Goal: Task Accomplishment & Management: Use online tool/utility

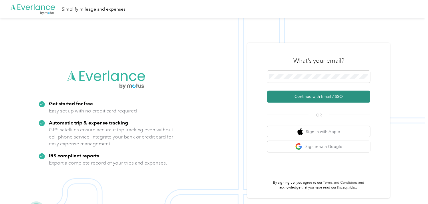
click at [304, 93] on button "Continue with Email / SSO" at bounding box center [318, 97] width 103 height 12
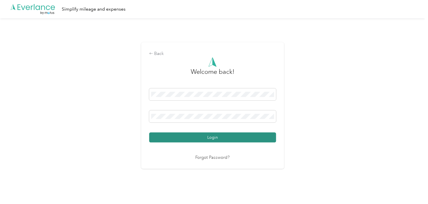
click at [221, 135] on button "Login" at bounding box center [212, 137] width 127 height 10
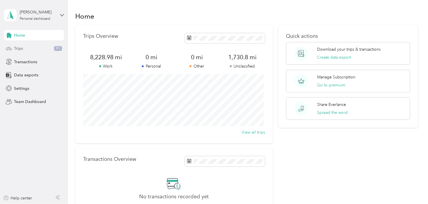
click at [27, 49] on div "Trips 91" at bounding box center [34, 48] width 60 height 10
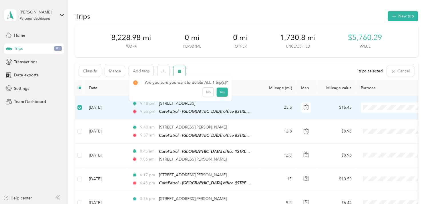
click at [179, 71] on icon "button" at bounding box center [179, 71] width 3 height 4
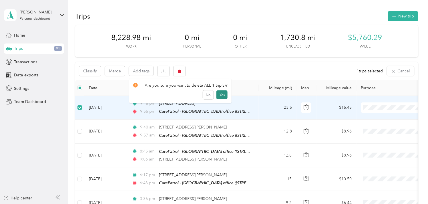
click at [219, 93] on button "Yes" at bounding box center [221, 94] width 11 height 9
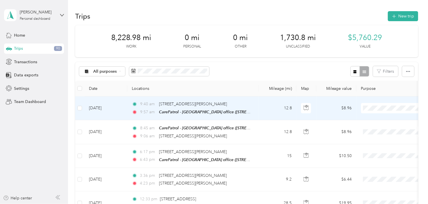
click at [97, 109] on td "[DATE]" at bounding box center [105, 108] width 43 height 24
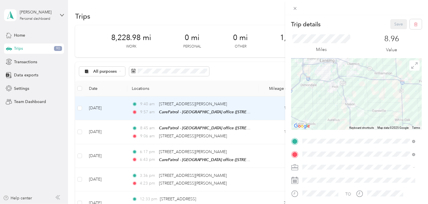
click at [305, 95] on span "Work" at bounding box center [310, 94] width 10 height 5
click at [394, 27] on button "Save" at bounding box center [398, 24] width 17 height 10
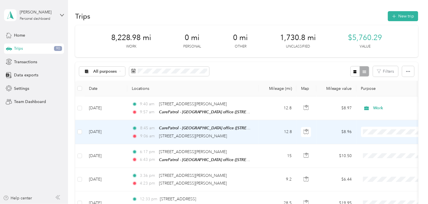
click at [97, 131] on td "[DATE]" at bounding box center [105, 132] width 43 height 24
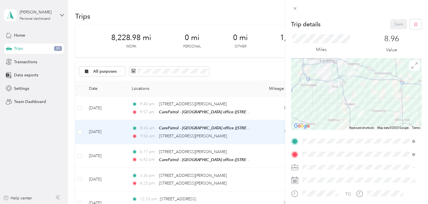
click at [312, 95] on span "Work" at bounding box center [310, 97] width 10 height 5
click at [397, 21] on button "Save" at bounding box center [398, 24] width 17 height 10
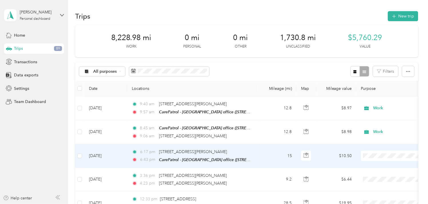
click at [107, 154] on td "[DATE]" at bounding box center [105, 156] width 43 height 24
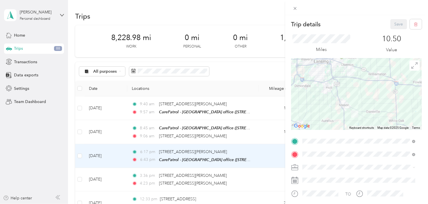
click at [309, 96] on span "Work" at bounding box center [310, 95] width 10 height 5
click at [390, 21] on button "Save" at bounding box center [398, 24] width 17 height 10
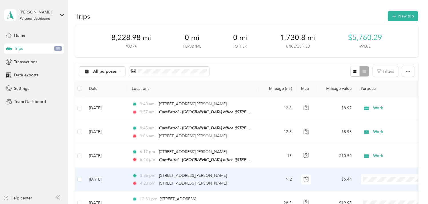
scroll to position [32, 0]
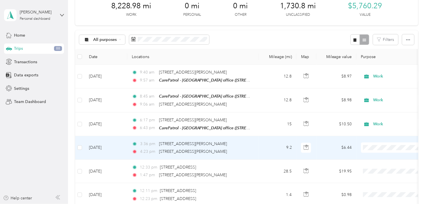
click at [101, 144] on td "[DATE]" at bounding box center [105, 147] width 43 height 23
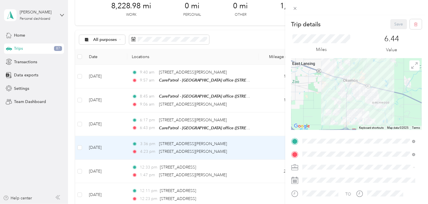
click at [313, 95] on span "Work" at bounding box center [310, 97] width 10 height 5
click at [394, 21] on button "Save" at bounding box center [398, 24] width 17 height 10
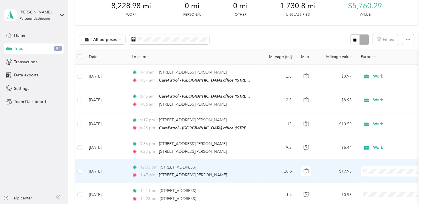
click at [96, 170] on td "[DATE]" at bounding box center [105, 170] width 43 height 23
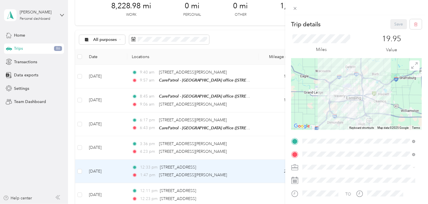
click at [313, 97] on li "Work" at bounding box center [359, 96] width 117 height 10
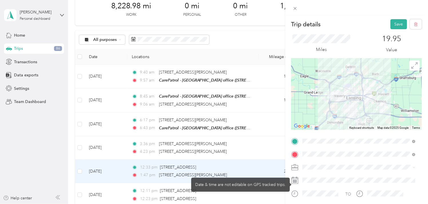
scroll to position [32, 0]
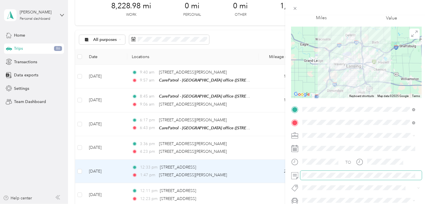
click at [331, 179] on span at bounding box center [360, 175] width 121 height 9
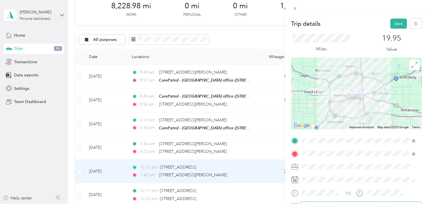
scroll to position [0, 0]
click at [393, 25] on button "Save" at bounding box center [398, 24] width 17 height 10
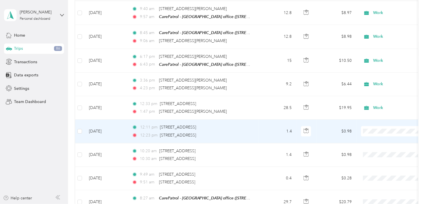
scroll to position [127, 0]
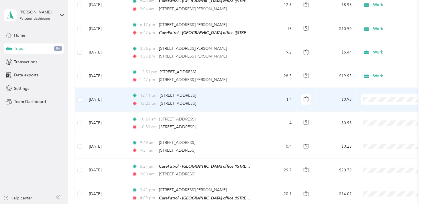
click at [101, 98] on td "[DATE]" at bounding box center [105, 99] width 43 height 23
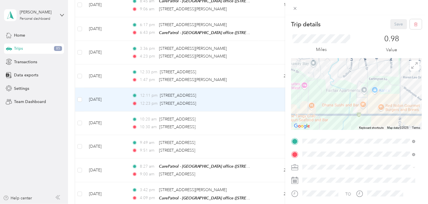
click at [307, 94] on div "Work" at bounding box center [359, 94] width 109 height 6
click at [399, 24] on button "Save" at bounding box center [398, 24] width 17 height 10
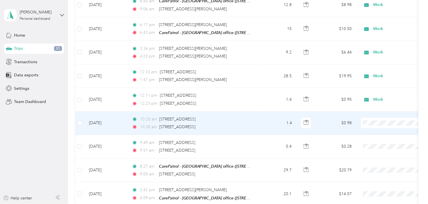
click at [108, 122] on td "[DATE]" at bounding box center [105, 122] width 43 height 23
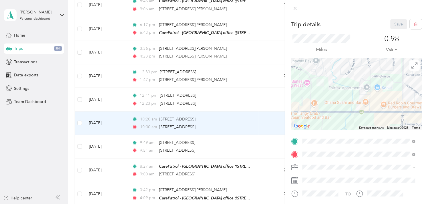
click at [307, 99] on ol "Work Personal Other Charity Medical Moving Commute" at bounding box center [359, 127] width 117 height 70
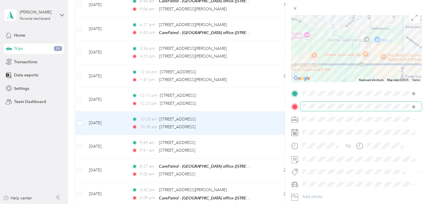
scroll to position [63, 0]
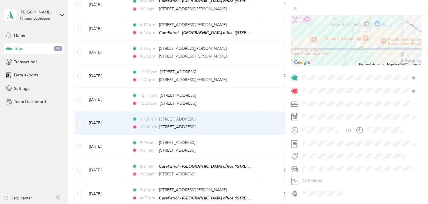
click at [172, 99] on div "Trip details Save This trip cannot be edited because it is either under review,…" at bounding box center [214, 102] width 428 height 204
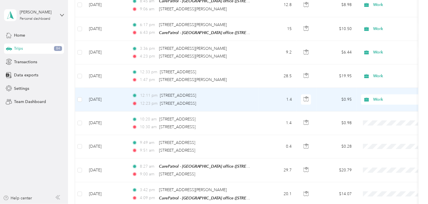
click at [107, 98] on td "[DATE]" at bounding box center [105, 99] width 43 height 23
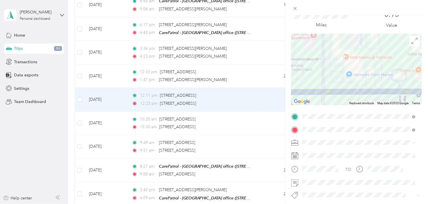
scroll to position [63, 0]
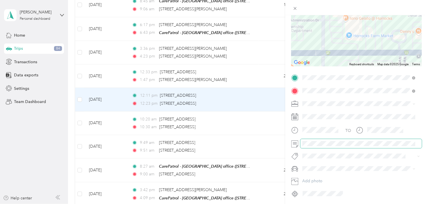
click at [301, 143] on span at bounding box center [360, 143] width 121 height 9
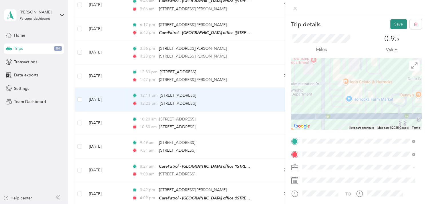
click at [396, 23] on button "Save" at bounding box center [398, 24] width 17 height 10
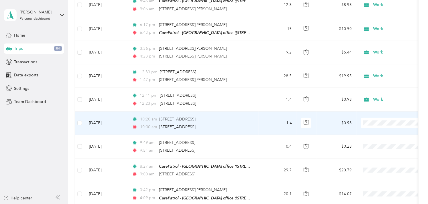
click at [101, 117] on td "[DATE]" at bounding box center [105, 122] width 43 height 23
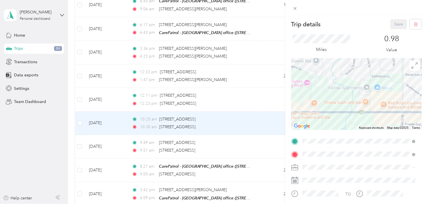
click at [309, 98] on li "Work" at bounding box center [359, 96] width 117 height 10
click at [393, 25] on button "Save" at bounding box center [398, 24] width 17 height 10
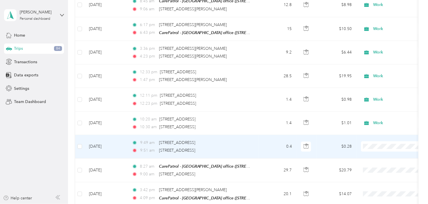
click at [110, 145] on td "[DATE]" at bounding box center [105, 146] width 43 height 23
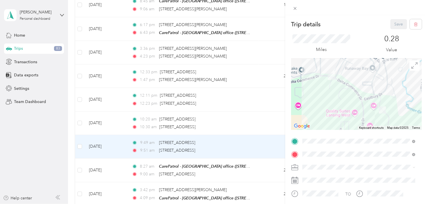
click at [310, 95] on span "Work" at bounding box center [310, 94] width 10 height 5
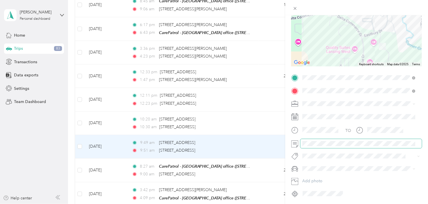
click at [313, 147] on span at bounding box center [360, 143] width 121 height 9
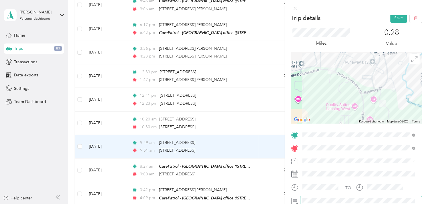
scroll to position [0, 0]
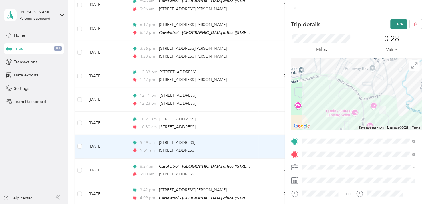
click at [390, 25] on button "Save" at bounding box center [398, 24] width 17 height 10
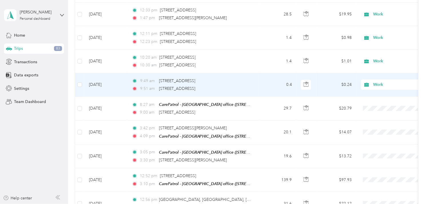
scroll to position [190, 0]
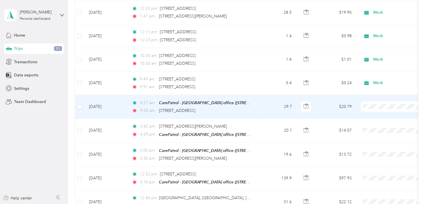
click at [103, 106] on td "[DATE]" at bounding box center [105, 107] width 43 height 24
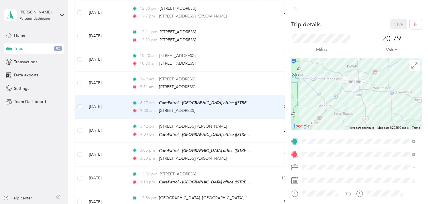
click at [311, 98] on li "Work" at bounding box center [359, 97] width 117 height 10
click at [392, 25] on button "Save" at bounding box center [398, 24] width 17 height 10
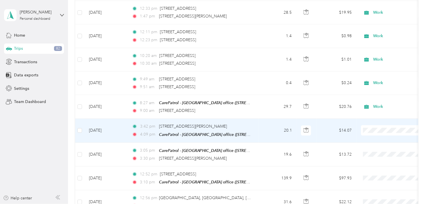
click at [101, 129] on td "[DATE]" at bounding box center [105, 131] width 43 height 24
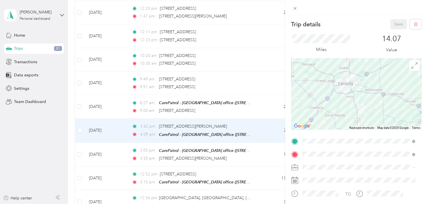
click at [309, 97] on div "Work" at bounding box center [359, 95] width 109 height 6
click at [395, 21] on button "Save" at bounding box center [398, 24] width 17 height 10
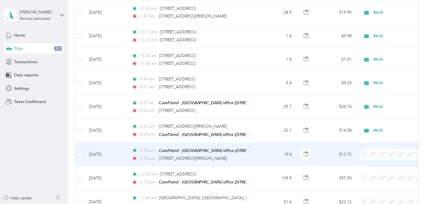
click at [107, 151] on td "[DATE]" at bounding box center [105, 155] width 43 height 24
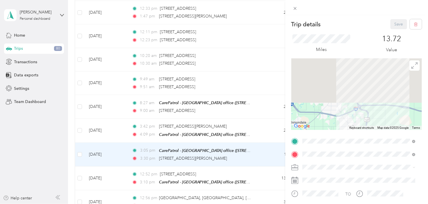
drag, startPoint x: 337, startPoint y: 76, endPoint x: 345, endPoint y: 132, distance: 56.0
click at [345, 132] on div "Trip details Save This trip cannot be edited because it is either under review,…" at bounding box center [356, 140] width 131 height 242
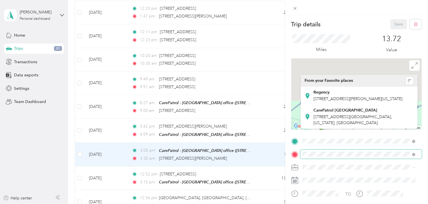
click at [347, 152] on div "Trip details Save This trip cannot be edited because it is either under review,…" at bounding box center [356, 140] width 131 height 242
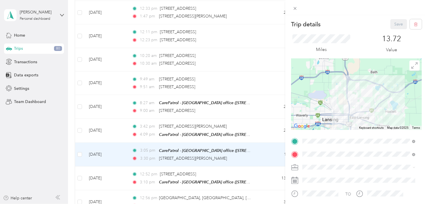
drag, startPoint x: 341, startPoint y: 117, endPoint x: 341, endPoint y: 85, distance: 31.7
click at [341, 85] on div at bounding box center [356, 93] width 131 height 71
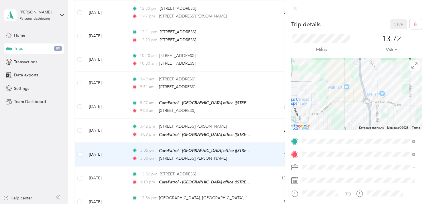
click at [311, 98] on li "Work" at bounding box center [359, 97] width 117 height 10
click at [399, 23] on button "Save" at bounding box center [398, 24] width 17 height 10
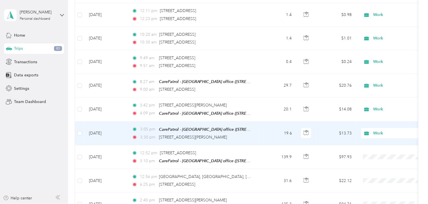
scroll to position [222, 0]
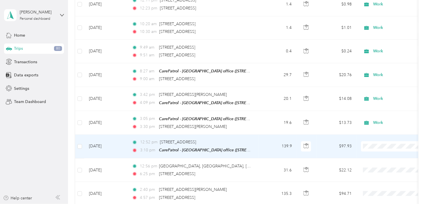
click at [77, 144] on td at bounding box center [79, 147] width 9 height 24
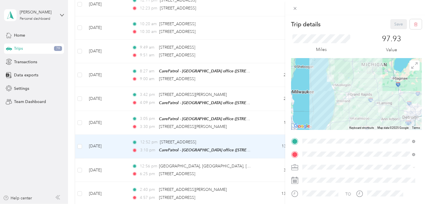
click at [80, 144] on div "Trip details Save This trip cannot be edited because it is either under review,…" at bounding box center [214, 102] width 428 height 204
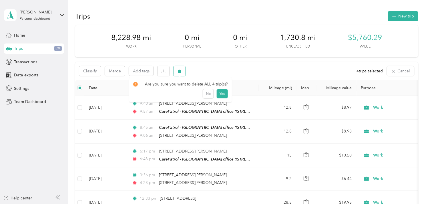
click at [180, 71] on icon "button" at bounding box center [179, 71] width 3 height 4
click at [220, 95] on button "Yes" at bounding box center [221, 94] width 11 height 9
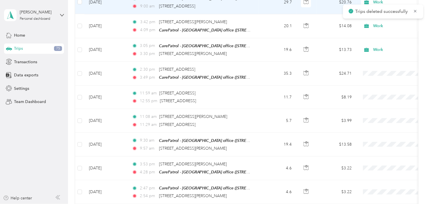
scroll to position [317, 0]
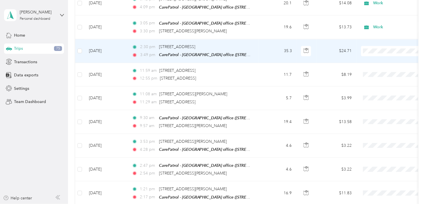
click at [107, 48] on td "[DATE]" at bounding box center [105, 51] width 43 height 24
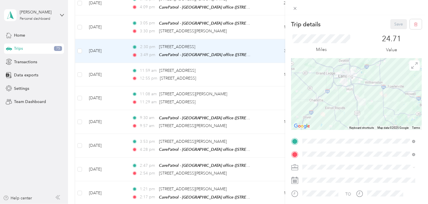
click at [307, 98] on li "Work" at bounding box center [359, 95] width 117 height 10
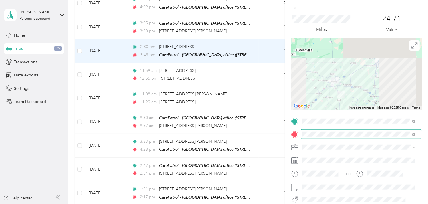
scroll to position [63, 0]
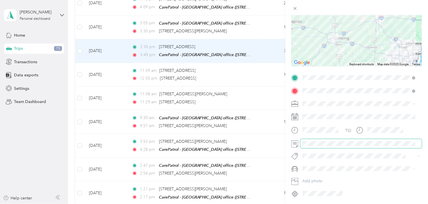
click at [318, 139] on span at bounding box center [360, 143] width 121 height 9
click at [318, 140] on span at bounding box center [360, 143] width 121 height 9
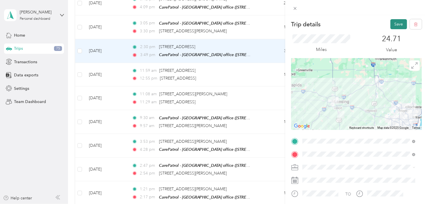
click at [395, 26] on button "Save" at bounding box center [398, 24] width 17 height 10
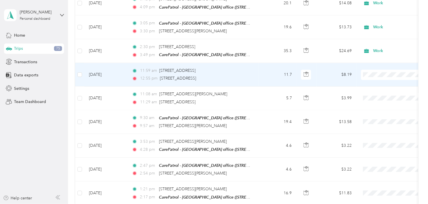
click at [105, 71] on td "[DATE]" at bounding box center [105, 74] width 43 height 23
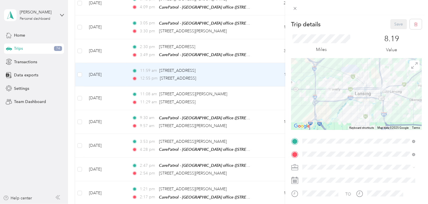
click at [307, 98] on li "Work" at bounding box center [359, 96] width 117 height 10
click at [392, 24] on button "Save" at bounding box center [398, 24] width 17 height 10
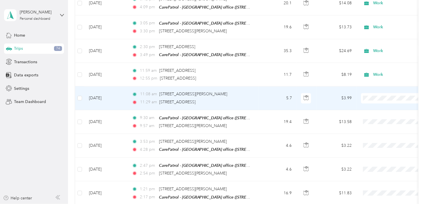
click at [110, 95] on td "[DATE]" at bounding box center [105, 97] width 43 height 23
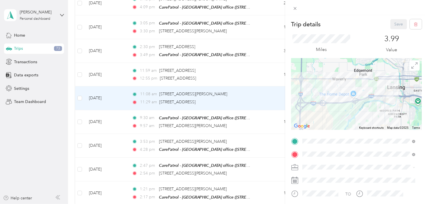
click at [307, 94] on div "Work" at bounding box center [359, 94] width 109 height 6
click at [392, 25] on button "Save" at bounding box center [398, 24] width 17 height 10
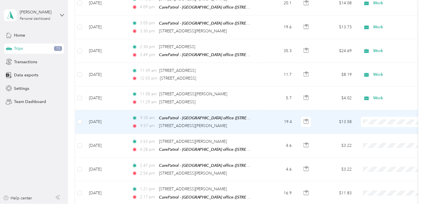
click at [104, 119] on td "[DATE]" at bounding box center [105, 122] width 43 height 24
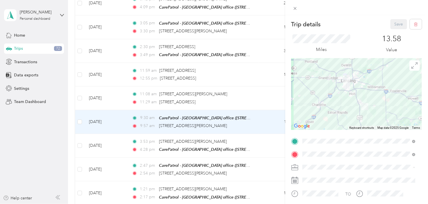
click at [313, 99] on li "Work" at bounding box center [359, 97] width 117 height 10
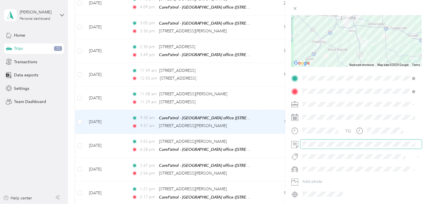
scroll to position [63, 0]
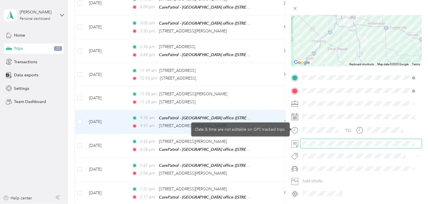
click at [315, 147] on span at bounding box center [360, 143] width 121 height 9
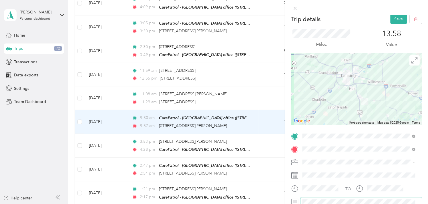
scroll to position [0, 0]
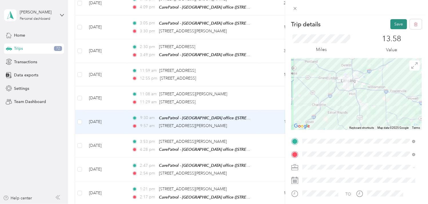
click at [392, 24] on button "Save" at bounding box center [398, 24] width 17 height 10
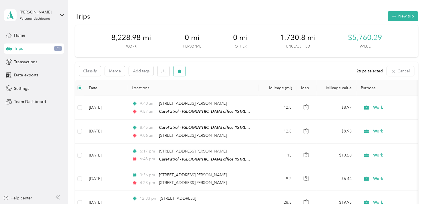
click at [179, 69] on icon "button" at bounding box center [179, 71] width 4 height 4
click at [223, 97] on button "Yes" at bounding box center [221, 94] width 11 height 9
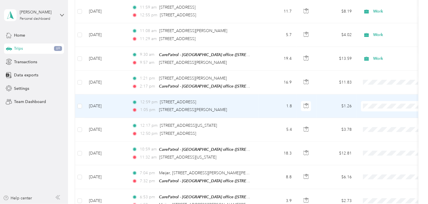
scroll to position [381, 0]
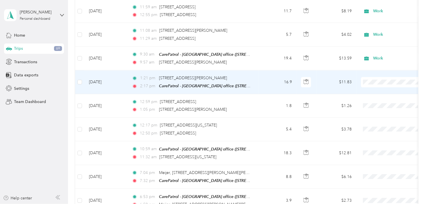
click at [106, 74] on td "[DATE]" at bounding box center [105, 82] width 43 height 24
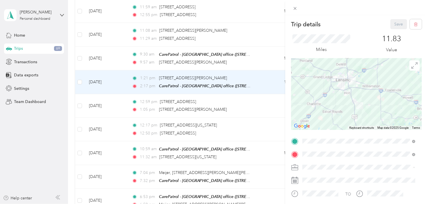
click at [305, 95] on span "Work" at bounding box center [310, 97] width 10 height 5
click at [392, 25] on button "Save" at bounding box center [398, 24] width 17 height 10
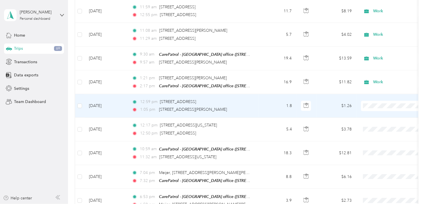
click at [99, 102] on td "[DATE]" at bounding box center [105, 105] width 43 height 23
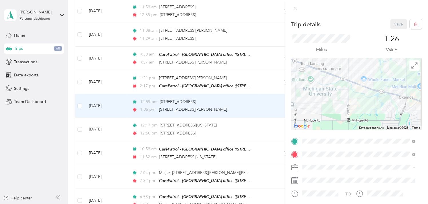
click at [309, 96] on div "Work" at bounding box center [359, 97] width 109 height 6
click at [390, 26] on button "Save" at bounding box center [398, 24] width 17 height 10
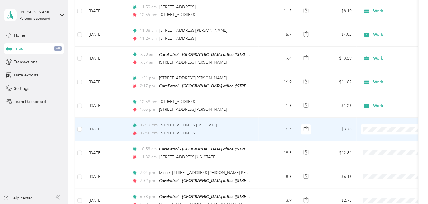
click at [97, 124] on td "[DATE]" at bounding box center [105, 128] width 43 height 23
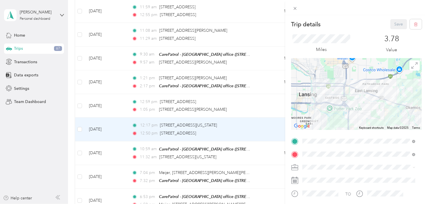
click at [306, 95] on span "Work" at bounding box center [310, 94] width 10 height 5
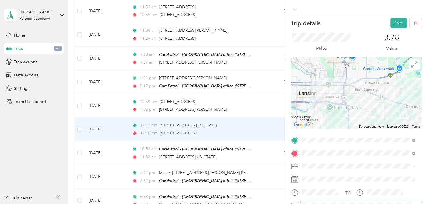
scroll to position [1, 0]
click at [390, 22] on button "Save" at bounding box center [398, 23] width 17 height 10
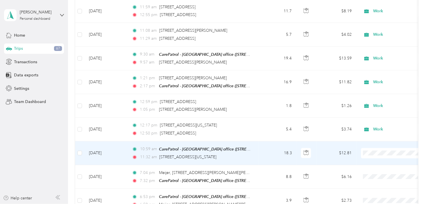
click at [105, 149] on td "[DATE]" at bounding box center [105, 153] width 43 height 24
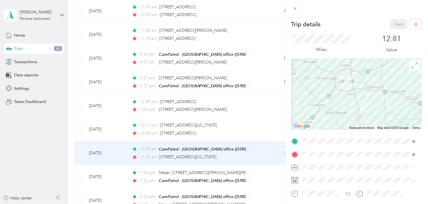
click at [315, 96] on div "Work" at bounding box center [359, 94] width 109 height 6
click at [395, 25] on button "Save" at bounding box center [398, 24] width 17 height 10
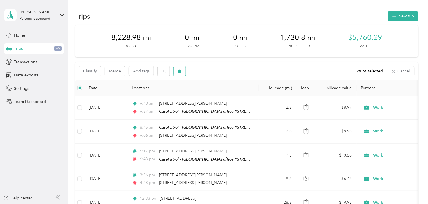
click at [181, 73] on button "button" at bounding box center [179, 71] width 12 height 10
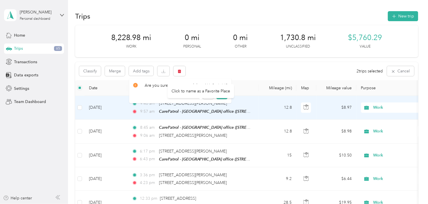
click at [220, 93] on div "Click to name as a Favorite Place" at bounding box center [200, 91] width 67 height 14
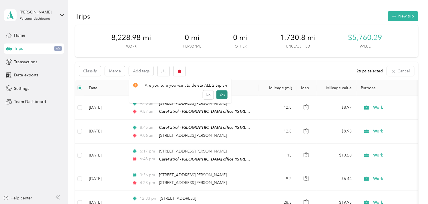
click at [219, 98] on button "Yes" at bounding box center [221, 94] width 11 height 9
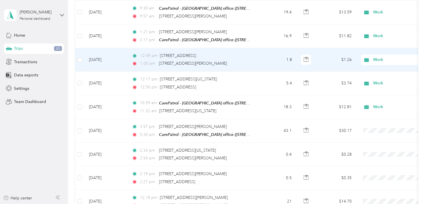
scroll to position [444, 0]
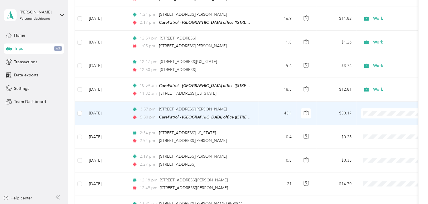
click at [104, 108] on td "[DATE]" at bounding box center [105, 113] width 43 height 24
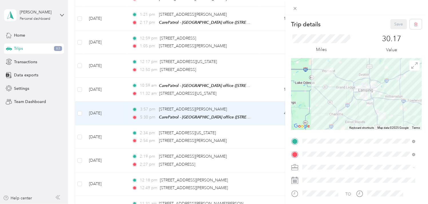
click at [312, 98] on li "Work" at bounding box center [359, 95] width 117 height 10
click at [393, 24] on button "Save" at bounding box center [398, 24] width 17 height 10
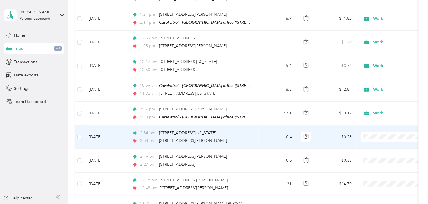
click at [103, 134] on td "[DATE]" at bounding box center [105, 136] width 43 height 23
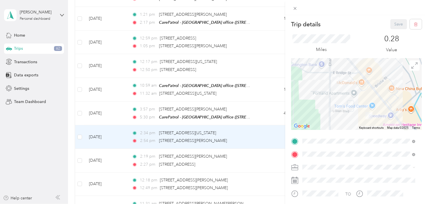
click at [311, 98] on li "Work" at bounding box center [359, 95] width 117 height 10
click at [391, 26] on button "Save" at bounding box center [398, 24] width 17 height 10
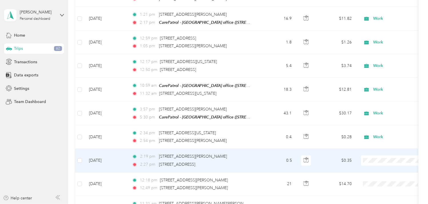
click at [105, 156] on td "[DATE]" at bounding box center [105, 160] width 43 height 23
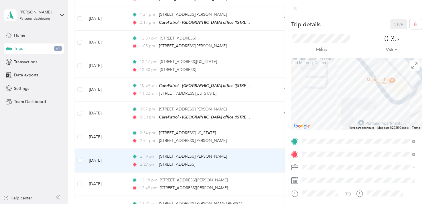
drag, startPoint x: 365, startPoint y: 104, endPoint x: 432, endPoint y: 156, distance: 84.8
click at [425, 156] on html "[PERSON_NAME] Personal dashboard Home Trips 61 Transactions Data exports Settin…" at bounding box center [212, 102] width 425 height 204
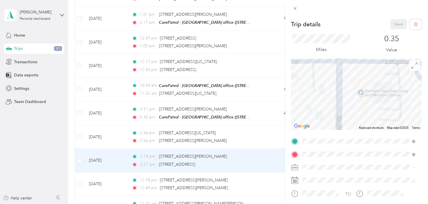
drag, startPoint x: 359, startPoint y: 82, endPoint x: 432, endPoint y: 116, distance: 80.9
click at [425, 116] on html "[PERSON_NAME] Personal dashboard Home Trips 61 Transactions Data exports Settin…" at bounding box center [212, 102] width 425 height 204
click at [319, 97] on li "Work" at bounding box center [359, 96] width 117 height 10
click at [398, 23] on button "Save" at bounding box center [398, 24] width 17 height 10
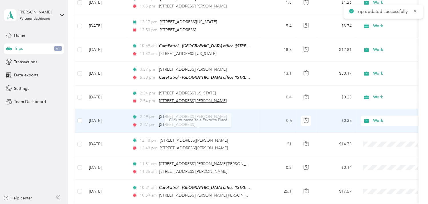
scroll to position [508, 0]
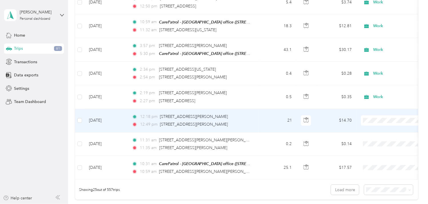
click at [96, 116] on td "[DATE]" at bounding box center [105, 120] width 43 height 23
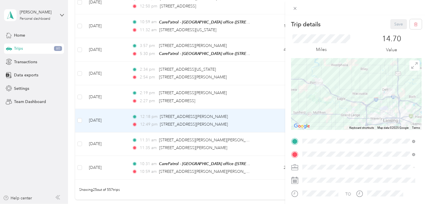
click at [312, 95] on span "Work" at bounding box center [310, 97] width 10 height 5
click at [391, 21] on button "Save" at bounding box center [398, 24] width 17 height 10
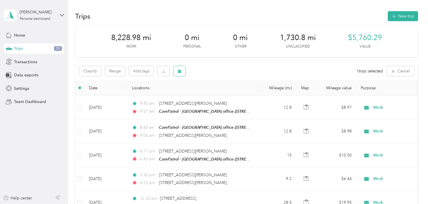
click at [180, 69] on icon "button" at bounding box center [179, 71] width 4 height 4
click at [225, 94] on button "Yes" at bounding box center [221, 94] width 11 height 9
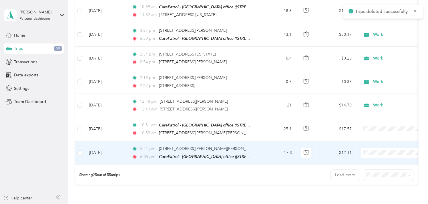
scroll to position [584, 0]
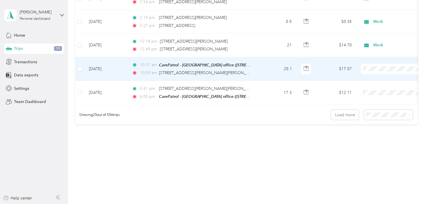
click at [97, 66] on td "[DATE]" at bounding box center [105, 69] width 43 height 24
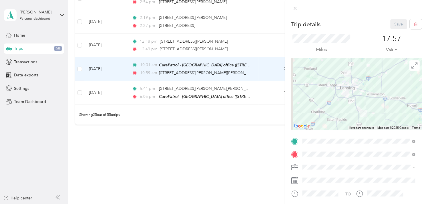
click at [307, 95] on span "Work" at bounding box center [310, 94] width 10 height 5
click at [390, 27] on button "Save" at bounding box center [398, 24] width 17 height 10
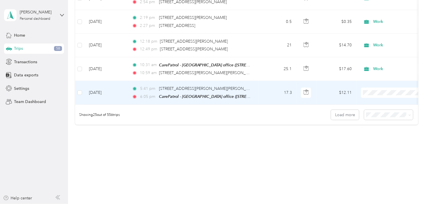
click at [110, 89] on td "[DATE]" at bounding box center [105, 93] width 43 height 24
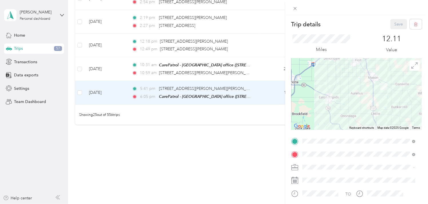
click at [312, 97] on li "Work" at bounding box center [359, 97] width 117 height 10
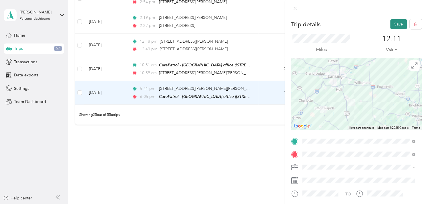
click at [391, 27] on button "Save" at bounding box center [398, 24] width 17 height 10
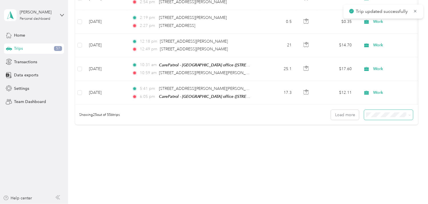
click at [408, 113] on span at bounding box center [409, 114] width 3 height 5
click at [391, 118] on span at bounding box center [388, 115] width 49 height 10
click at [381, 137] on li "50 per load" at bounding box center [386, 134] width 49 height 10
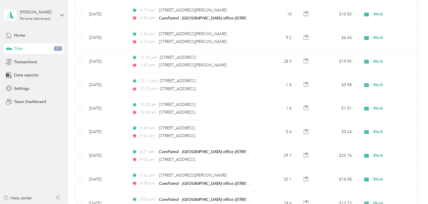
scroll to position [584, 0]
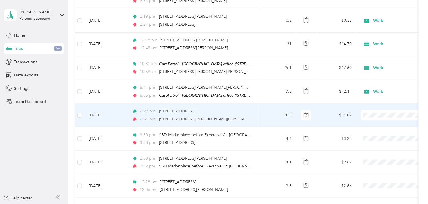
click at [100, 111] on td "[DATE]" at bounding box center [105, 114] width 43 height 23
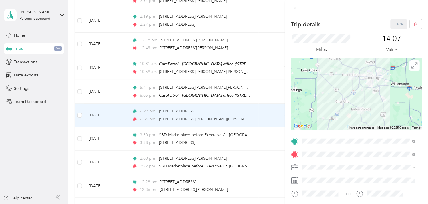
click at [310, 97] on div "Work" at bounding box center [359, 97] width 109 height 6
click at [395, 23] on button "Save" at bounding box center [398, 24] width 17 height 10
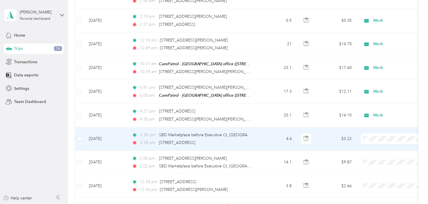
click at [103, 134] on td "[DATE]" at bounding box center [105, 138] width 43 height 23
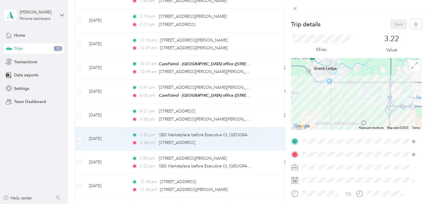
click at [309, 96] on span "Work" at bounding box center [310, 97] width 10 height 5
click at [393, 22] on button "Save" at bounding box center [398, 24] width 17 height 10
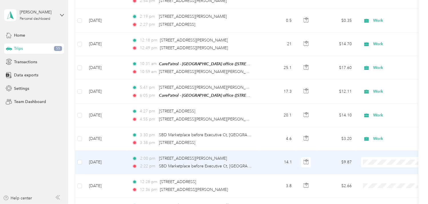
click at [111, 156] on td "[DATE]" at bounding box center [105, 162] width 43 height 23
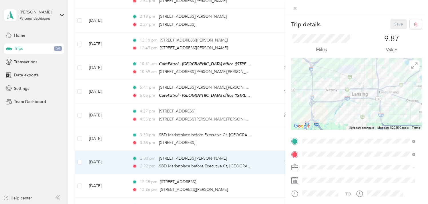
click at [317, 97] on div "Work" at bounding box center [359, 96] width 109 height 6
click at [393, 24] on button "Save" at bounding box center [398, 24] width 17 height 10
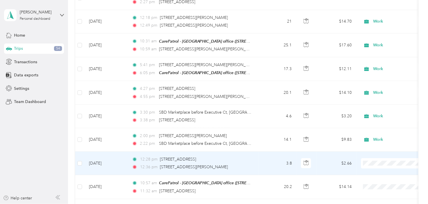
scroll to position [616, 0]
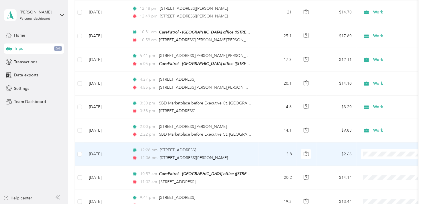
click at [104, 148] on td "[DATE]" at bounding box center [105, 153] width 43 height 23
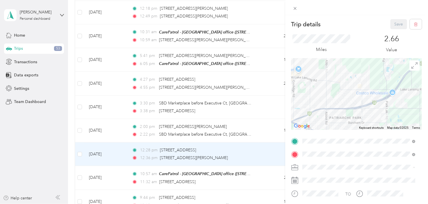
click at [308, 93] on li "Work" at bounding box center [359, 97] width 117 height 10
click at [393, 19] on div "Trip details Save This trip cannot be edited because it is either under review,…" at bounding box center [356, 117] width 143 height 204
click at [393, 22] on button "Save" at bounding box center [398, 24] width 17 height 10
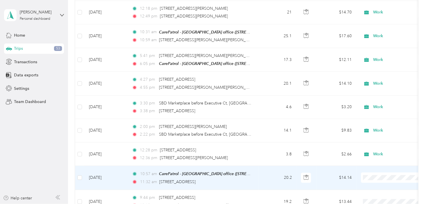
click at [108, 174] on td "[DATE]" at bounding box center [105, 178] width 43 height 24
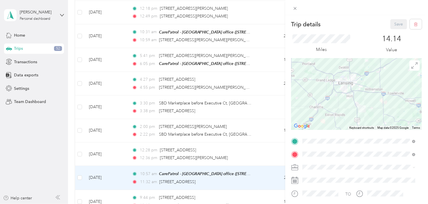
click at [311, 96] on div "Work" at bounding box center [359, 97] width 109 height 6
click at [396, 25] on button "Save" at bounding box center [398, 24] width 17 height 10
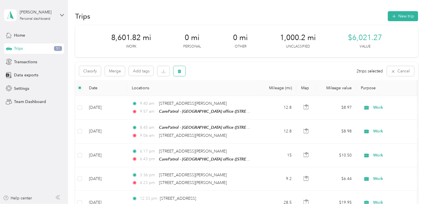
click at [181, 69] on button "button" at bounding box center [179, 71] width 12 height 10
click at [217, 93] on button "Yes" at bounding box center [221, 94] width 11 height 9
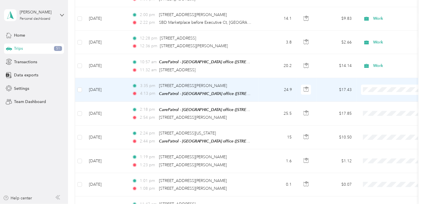
scroll to position [730, 0]
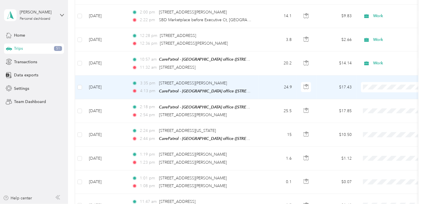
click at [104, 81] on td "[DATE]" at bounding box center [105, 87] width 43 height 24
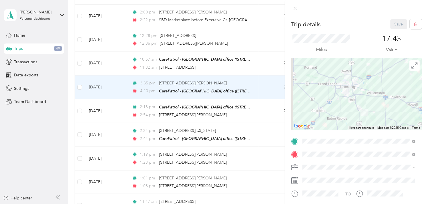
click at [312, 95] on span "Work" at bounding box center [310, 96] width 10 height 5
click at [392, 21] on button "Save" at bounding box center [398, 24] width 17 height 10
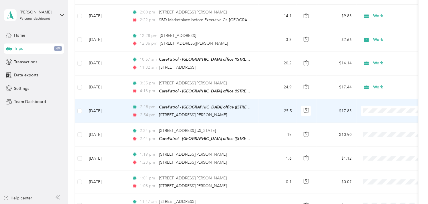
click at [102, 104] on td "[DATE]" at bounding box center [105, 111] width 43 height 24
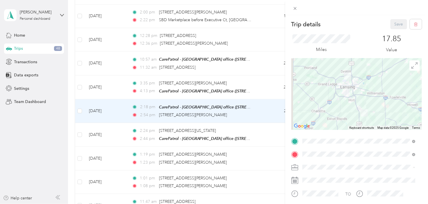
click at [316, 95] on div "Work" at bounding box center [359, 97] width 109 height 6
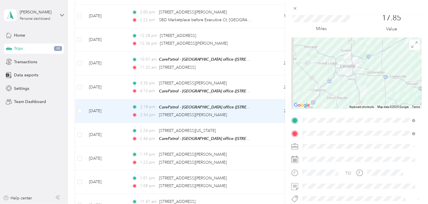
scroll to position [32, 0]
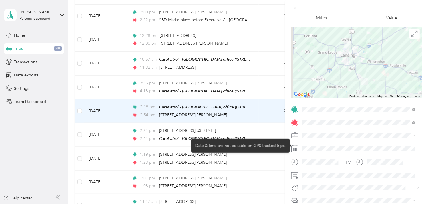
click at [349, 141] on div "TO Add photo" at bounding box center [356, 167] width 131 height 125
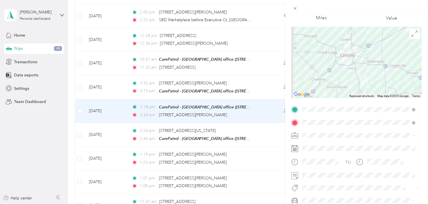
scroll to position [0, 0]
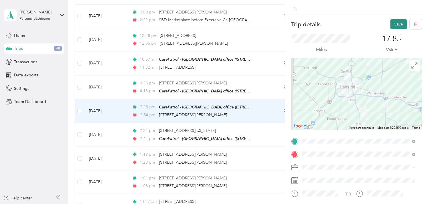
click at [395, 22] on button "Save" at bounding box center [398, 24] width 17 height 10
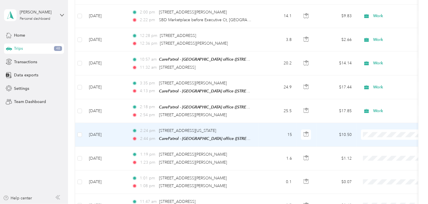
click at [102, 129] on td "[DATE]" at bounding box center [105, 135] width 43 height 24
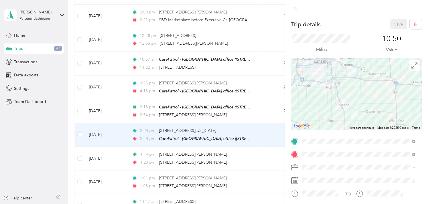
click at [313, 96] on span "Work" at bounding box center [310, 97] width 10 height 5
click at [394, 21] on button "Save" at bounding box center [398, 24] width 17 height 10
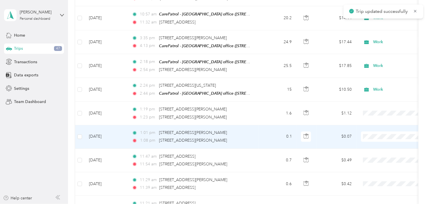
scroll to position [793, 0]
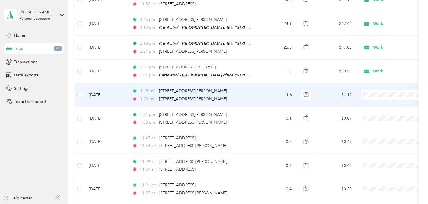
click at [105, 87] on td "[DATE]" at bounding box center [105, 94] width 43 height 23
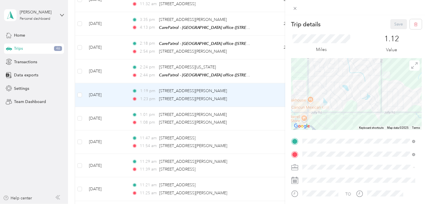
click at [309, 97] on div "Work" at bounding box center [359, 97] width 109 height 6
click at [398, 21] on button "Save" at bounding box center [398, 24] width 17 height 10
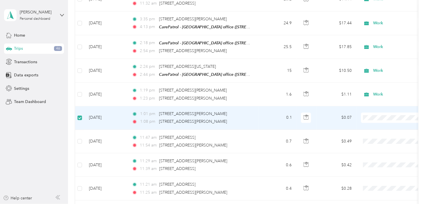
scroll to position [793, 0]
click at [95, 114] on td "[DATE]" at bounding box center [105, 118] width 43 height 23
click at [112, 115] on td "[DATE]" at bounding box center [105, 118] width 43 height 23
click at [180, 112] on span "[STREET_ADDRESS][PERSON_NAME]" at bounding box center [193, 114] width 68 height 5
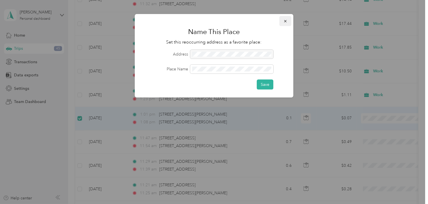
click at [287, 20] on icon "button" at bounding box center [285, 21] width 4 height 4
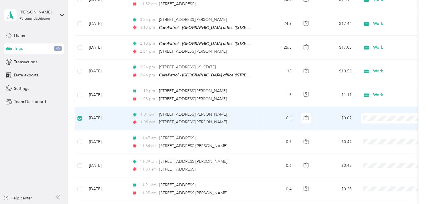
click at [119, 119] on td "[DATE]" at bounding box center [105, 118] width 43 height 23
click at [110, 111] on td "[DATE]" at bounding box center [105, 118] width 43 height 23
click at [113, 115] on td "[DATE]" at bounding box center [105, 118] width 43 height 23
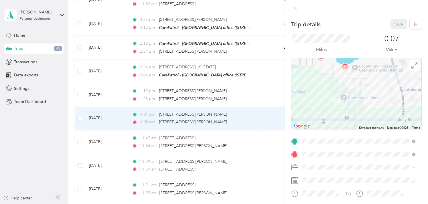
click at [310, 96] on div "Work" at bounding box center [359, 97] width 109 height 6
click at [396, 21] on button "Save" at bounding box center [398, 24] width 17 height 10
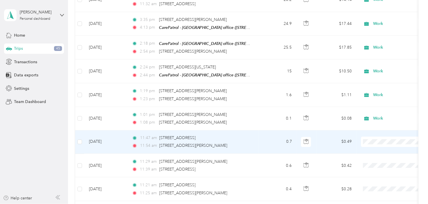
click at [103, 135] on td "[DATE]" at bounding box center [105, 141] width 43 height 23
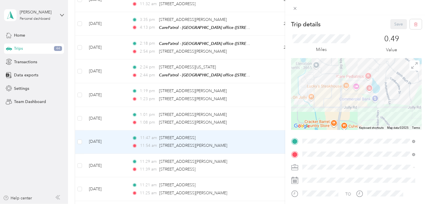
click at [313, 97] on li "Work" at bounding box center [359, 97] width 117 height 10
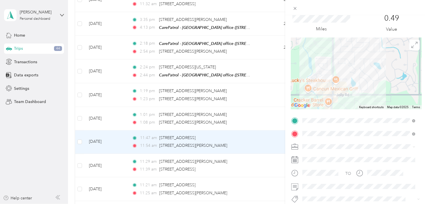
scroll to position [32, 0]
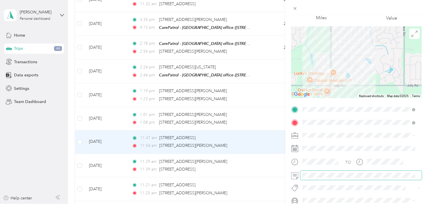
click at [309, 172] on span at bounding box center [360, 175] width 121 height 9
click at [301, 178] on span at bounding box center [360, 175] width 121 height 9
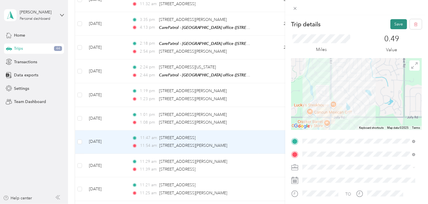
drag, startPoint x: 397, startPoint y: 24, endPoint x: 392, endPoint y: 25, distance: 4.3
click at [396, 24] on button "Save" at bounding box center [398, 24] width 17 height 10
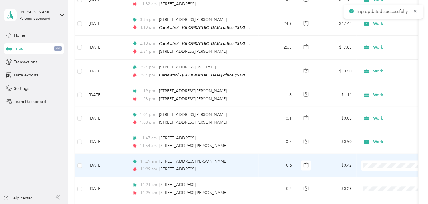
click at [99, 158] on td "[DATE]" at bounding box center [105, 165] width 43 height 23
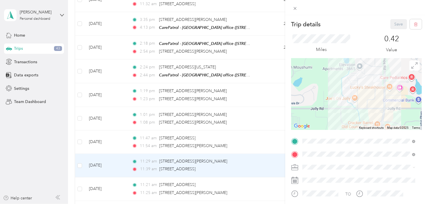
click at [315, 95] on div "Work" at bounding box center [359, 94] width 109 height 6
click at [391, 22] on button "Save" at bounding box center [398, 24] width 17 height 10
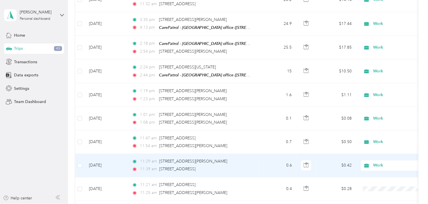
click at [109, 161] on td "[DATE]" at bounding box center [105, 165] width 43 height 23
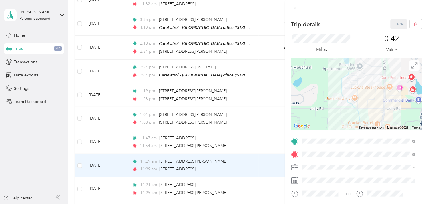
click at [396, 25] on div "Save" at bounding box center [406, 24] width 32 height 10
click at [293, 7] on icon at bounding box center [295, 8] width 5 height 5
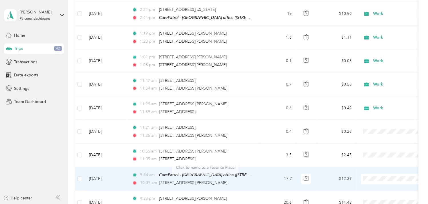
scroll to position [857, 0]
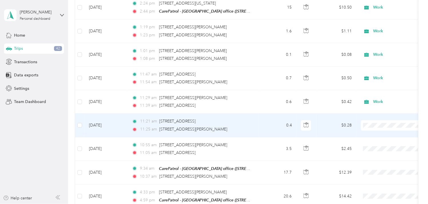
click at [110, 119] on td "[DATE]" at bounding box center [105, 124] width 43 height 23
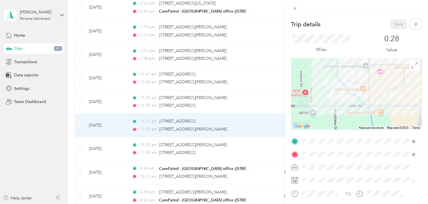
click at [313, 95] on span "Work" at bounding box center [310, 95] width 10 height 5
click at [398, 26] on button "Save" at bounding box center [398, 24] width 17 height 10
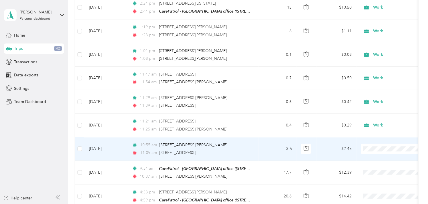
click at [110, 142] on td "[DATE]" at bounding box center [105, 148] width 43 height 23
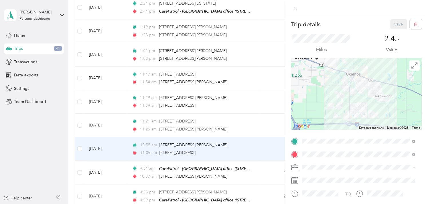
click at [311, 95] on span "Work" at bounding box center [310, 97] width 10 height 5
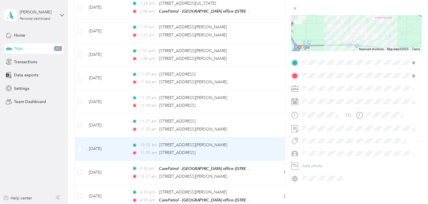
scroll to position [83, 0]
click at [304, 128] on div "TO Add photo" at bounding box center [356, 120] width 131 height 125
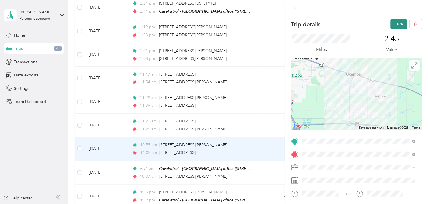
click at [398, 21] on button "Save" at bounding box center [398, 24] width 17 height 10
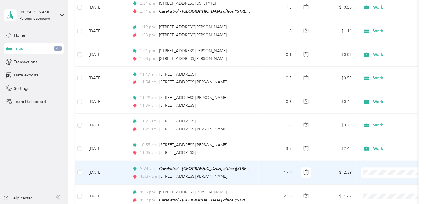
click at [93, 167] on td "[DATE]" at bounding box center [105, 173] width 43 height 24
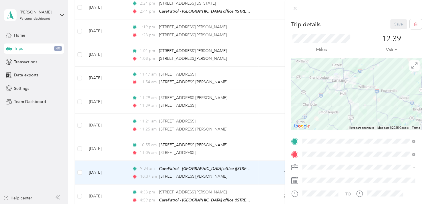
click at [305, 99] on li "Work" at bounding box center [359, 97] width 117 height 10
click at [390, 24] on button "Save" at bounding box center [398, 24] width 17 height 10
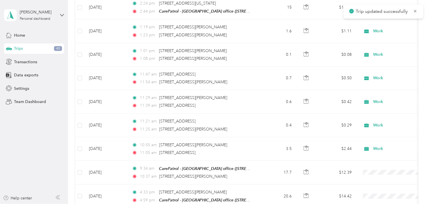
click at [393, 203] on div "Trip details Save This trip cannot be edited because it is either under review,…" at bounding box center [212, 204] width 425 height 0
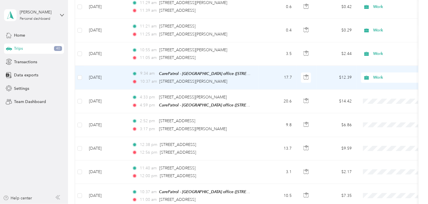
scroll to position [952, 0]
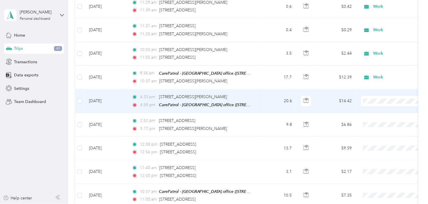
click at [106, 98] on td "[DATE]" at bounding box center [105, 101] width 43 height 24
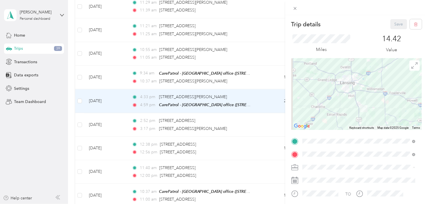
click at [310, 97] on div "Work" at bounding box center [359, 97] width 109 height 6
click at [395, 22] on button "Save" at bounding box center [398, 24] width 17 height 10
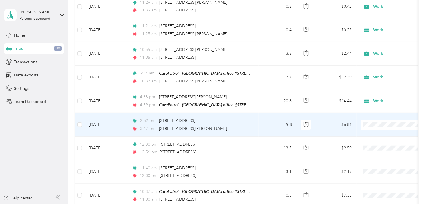
click at [110, 120] on td "[DATE]" at bounding box center [105, 124] width 43 height 23
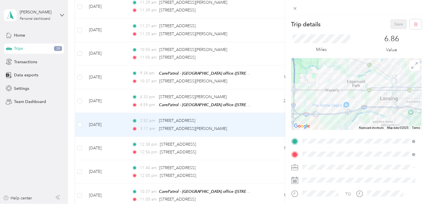
click at [313, 98] on li "Work" at bounding box center [359, 95] width 117 height 10
click at [390, 23] on button "Save" at bounding box center [398, 24] width 17 height 10
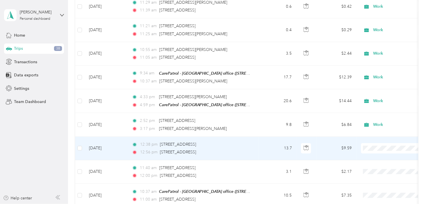
click at [112, 141] on td "[DATE]" at bounding box center [105, 148] width 43 height 23
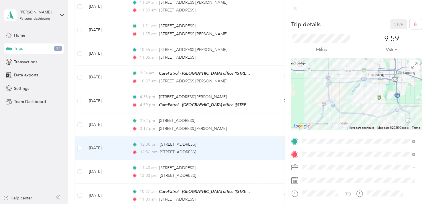
click at [312, 96] on span "Work" at bounding box center [310, 97] width 10 height 5
click at [396, 23] on button "Save" at bounding box center [398, 24] width 17 height 10
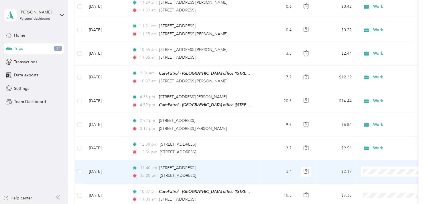
click at [106, 166] on td "[DATE]" at bounding box center [105, 171] width 43 height 23
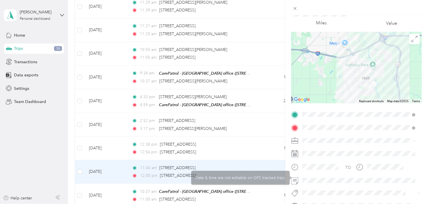
scroll to position [63, 0]
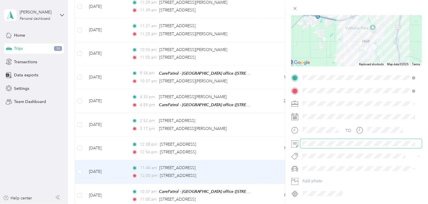
click at [308, 146] on span at bounding box center [360, 143] width 121 height 9
click at [309, 113] on div "Work" at bounding box center [359, 114] width 109 height 6
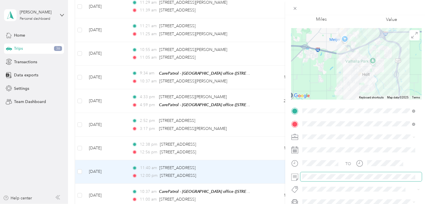
scroll to position [0, 0]
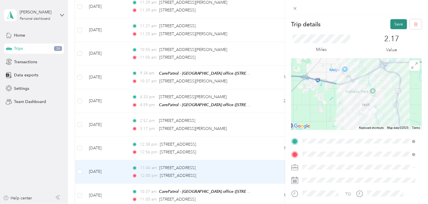
click at [390, 24] on button "Save" at bounding box center [398, 24] width 17 height 10
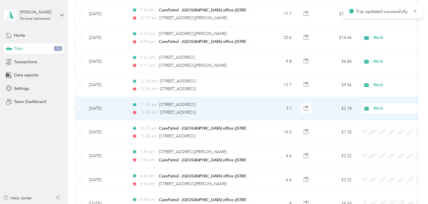
scroll to position [1016, 0]
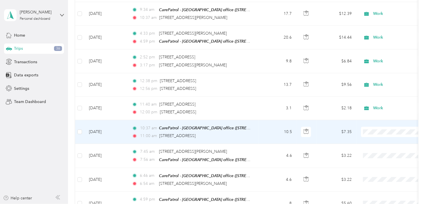
click at [109, 125] on td "[DATE]" at bounding box center [105, 132] width 43 height 24
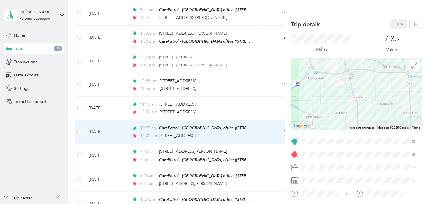
click at [311, 96] on span "Work" at bounding box center [310, 97] width 10 height 5
click at [398, 25] on button "Save" at bounding box center [398, 24] width 17 height 10
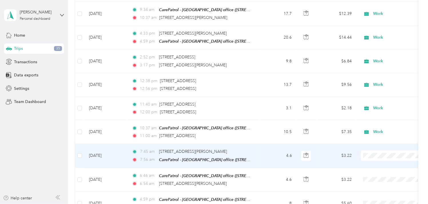
click at [112, 149] on td "[DATE]" at bounding box center [105, 156] width 43 height 24
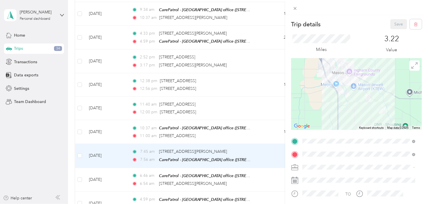
click at [315, 98] on li "Work" at bounding box center [359, 97] width 117 height 10
click at [398, 21] on button "Save" at bounding box center [398, 24] width 17 height 10
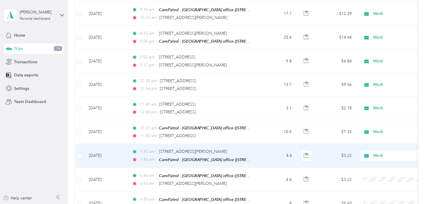
click at [110, 147] on td "[DATE]" at bounding box center [105, 156] width 43 height 24
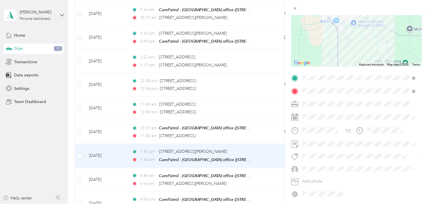
scroll to position [63, 0]
click at [296, 141] on div at bounding box center [356, 143] width 131 height 9
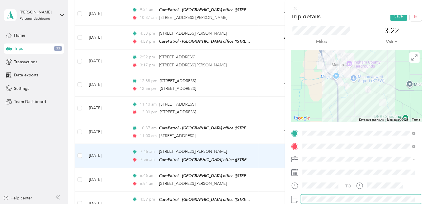
scroll to position [0, 0]
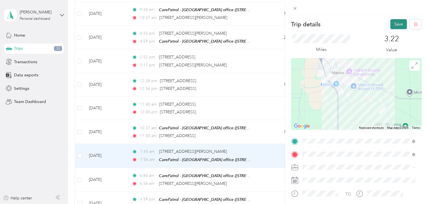
click at [397, 23] on button "Save" at bounding box center [398, 24] width 17 height 10
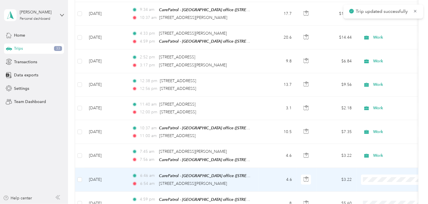
click at [109, 172] on td "[DATE]" at bounding box center [105, 180] width 43 height 24
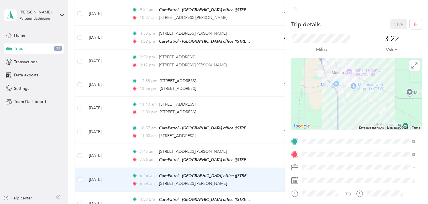
click at [317, 94] on div "Work" at bounding box center [359, 97] width 109 height 6
click at [399, 24] on button "Save" at bounding box center [398, 24] width 17 height 10
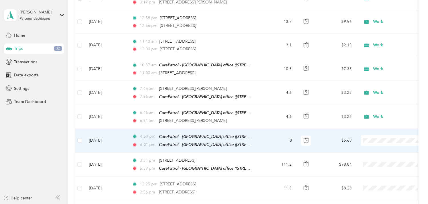
scroll to position [1079, 0]
click at [107, 133] on td "[DATE]" at bounding box center [105, 140] width 43 height 24
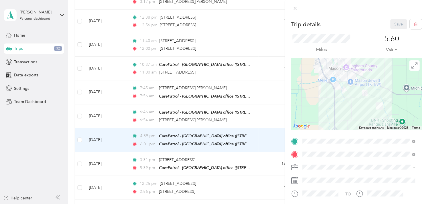
click at [313, 99] on ol "Work Personal Other Charity Medical Moving Commute" at bounding box center [359, 127] width 117 height 70
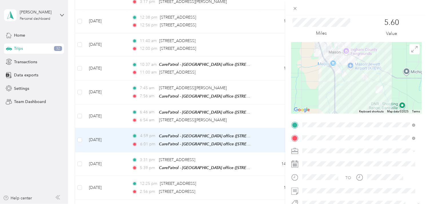
scroll to position [32, 0]
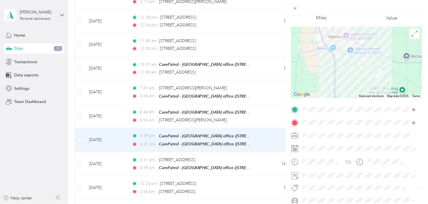
click at [312, 64] on span "Work" at bounding box center [310, 65] width 10 height 5
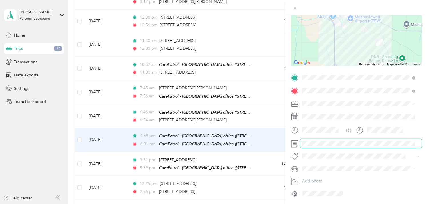
scroll to position [0, 0]
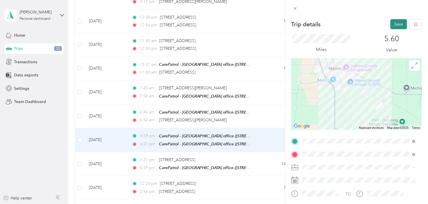
click at [393, 19] on button "Save" at bounding box center [398, 24] width 17 height 10
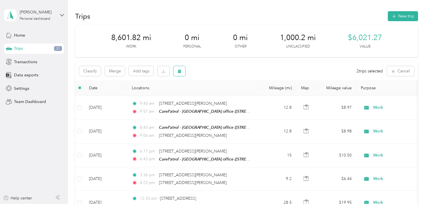
click at [179, 72] on icon "button" at bounding box center [179, 71] width 3 height 4
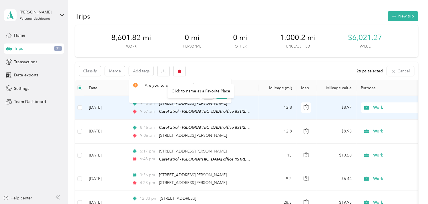
click at [219, 93] on div "Click to name as a Favorite Place" at bounding box center [200, 91] width 67 height 14
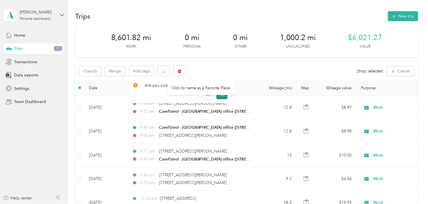
click at [220, 98] on button "Yes" at bounding box center [221, 94] width 11 height 9
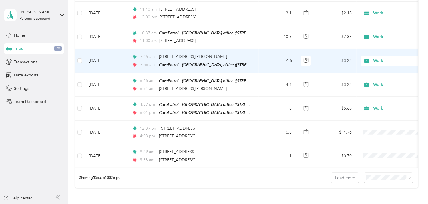
scroll to position [1111, 0]
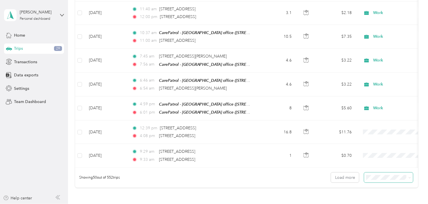
click at [377, 178] on span at bounding box center [388, 177] width 49 height 10
click at [377, 166] on li "100 per load" at bounding box center [386, 163] width 49 height 10
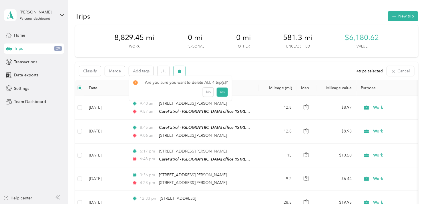
click at [182, 71] on button "button" at bounding box center [179, 71] width 12 height 10
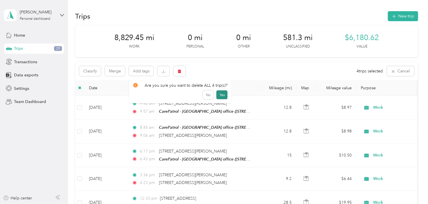
click at [219, 95] on button "Yes" at bounding box center [221, 94] width 11 height 9
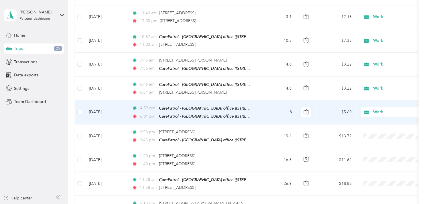
scroll to position [1111, 0]
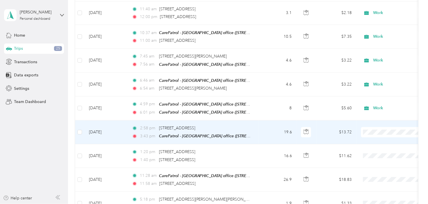
click at [109, 127] on td "[DATE]" at bounding box center [105, 132] width 43 height 24
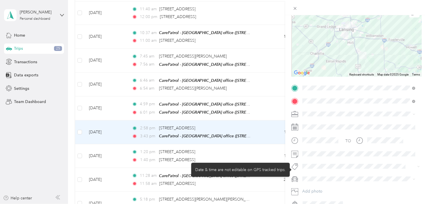
scroll to position [63, 0]
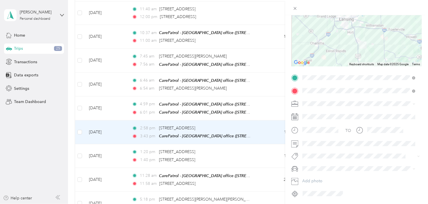
click at [313, 99] on span at bounding box center [360, 103] width 121 height 9
click at [309, 115] on li "Work" at bounding box center [359, 111] width 117 height 10
click at [311, 147] on span at bounding box center [360, 143] width 121 height 9
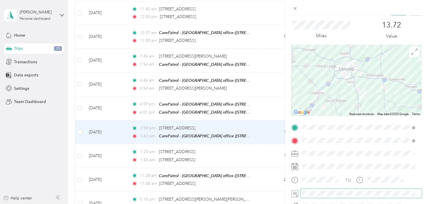
scroll to position [0, 0]
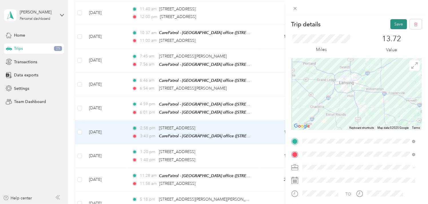
click at [397, 22] on button "Save" at bounding box center [398, 24] width 17 height 10
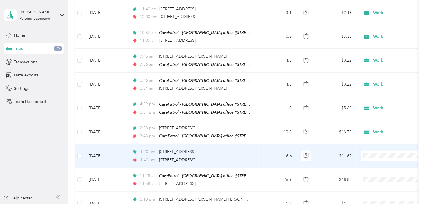
click at [99, 149] on td "[DATE]" at bounding box center [105, 155] width 43 height 23
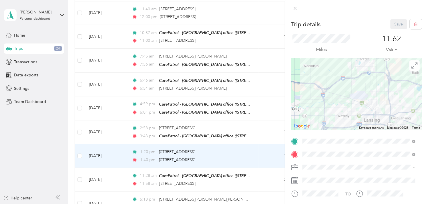
click at [317, 164] on span at bounding box center [360, 167] width 121 height 9
click at [317, 97] on div "Work" at bounding box center [359, 95] width 109 height 6
click at [390, 24] on button "Save" at bounding box center [398, 24] width 17 height 10
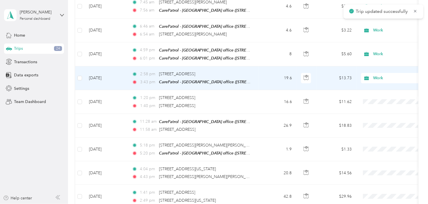
scroll to position [1174, 0]
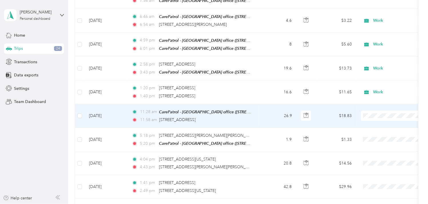
click at [110, 107] on td "[DATE]" at bounding box center [105, 116] width 43 height 24
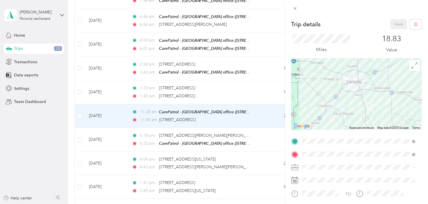
click at [314, 96] on div "Work" at bounding box center [359, 97] width 109 height 6
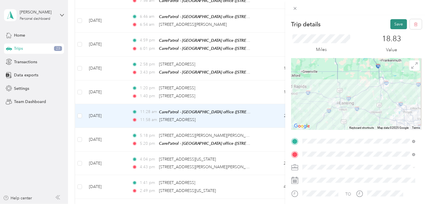
click at [398, 25] on button "Save" at bounding box center [398, 24] width 17 height 10
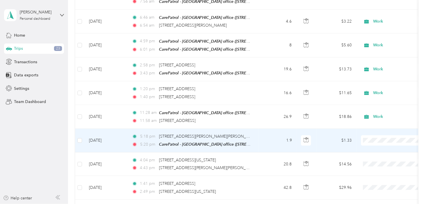
scroll to position [1174, 0]
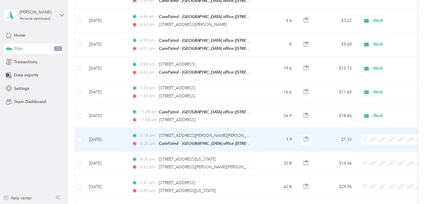
click at [100, 133] on td "[DATE]" at bounding box center [105, 140] width 43 height 24
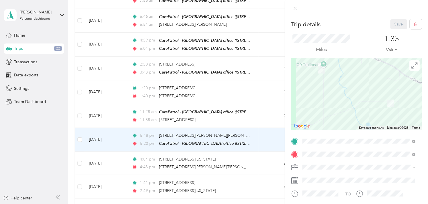
click at [313, 98] on li "Work" at bounding box center [359, 97] width 117 height 10
click at [392, 26] on button "Save" at bounding box center [398, 24] width 17 height 10
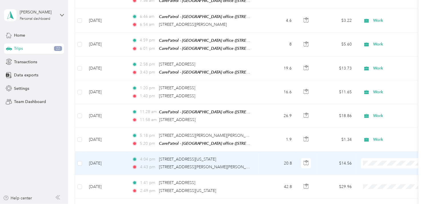
click at [112, 156] on td "[DATE]" at bounding box center [105, 162] width 43 height 23
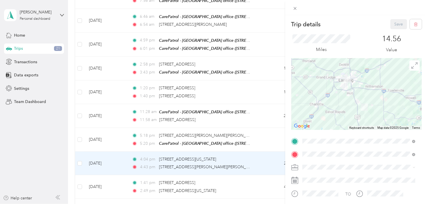
click at [315, 95] on div "Work" at bounding box center [359, 97] width 109 height 6
click at [395, 25] on button "Save" at bounding box center [398, 24] width 17 height 10
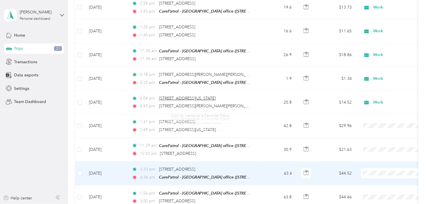
scroll to position [1238, 0]
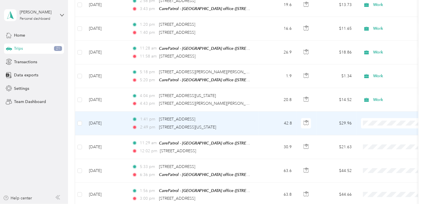
click at [98, 115] on td "[DATE]" at bounding box center [105, 122] width 43 height 23
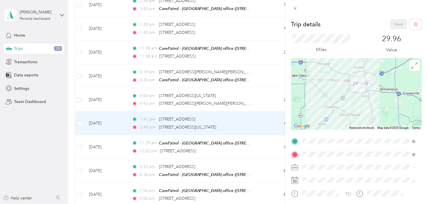
click at [311, 96] on span "Work" at bounding box center [310, 96] width 10 height 5
click at [395, 24] on button "Save" at bounding box center [398, 24] width 17 height 10
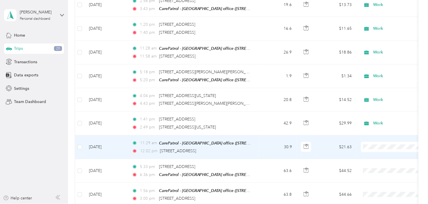
click at [100, 137] on td "[DATE]" at bounding box center [105, 147] width 43 height 24
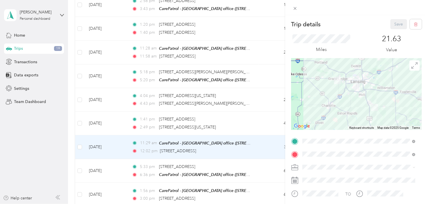
click at [315, 170] on span at bounding box center [360, 167] width 121 height 9
drag, startPoint x: 313, startPoint y: 161, endPoint x: 313, endPoint y: 164, distance: 3.4
click at [313, 162] on div "TO Add photo" at bounding box center [356, 199] width 131 height 125
click at [308, 97] on div "Work" at bounding box center [359, 97] width 109 height 6
click at [390, 22] on button "Save" at bounding box center [398, 24] width 17 height 10
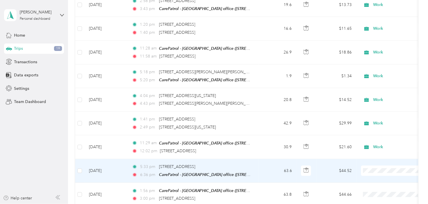
click at [97, 162] on td "[DATE]" at bounding box center [105, 171] width 43 height 24
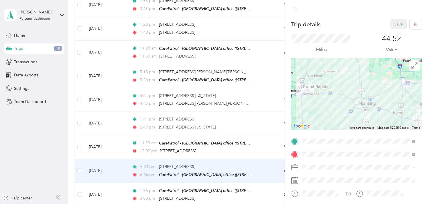
click at [309, 95] on span "Work" at bounding box center [310, 97] width 10 height 5
click at [393, 22] on button "Save" at bounding box center [398, 24] width 17 height 10
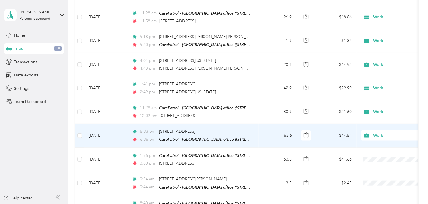
scroll to position [1301, 0]
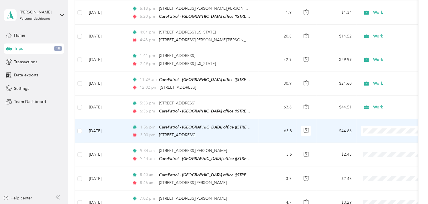
click at [106, 124] on td "[DATE]" at bounding box center [105, 131] width 43 height 24
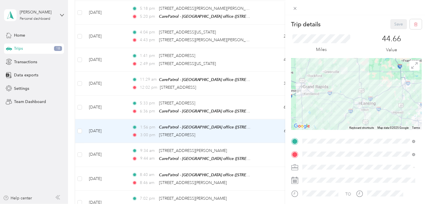
click at [312, 96] on span "Work" at bounding box center [310, 97] width 10 height 5
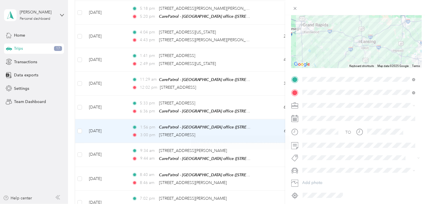
scroll to position [63, 0]
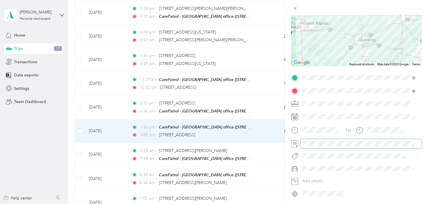
click at [315, 147] on span at bounding box center [360, 143] width 121 height 9
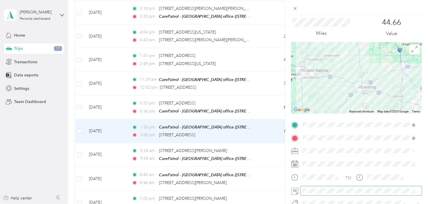
scroll to position [0, 0]
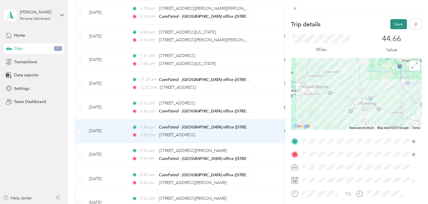
click at [393, 24] on button "Save" at bounding box center [398, 24] width 17 height 10
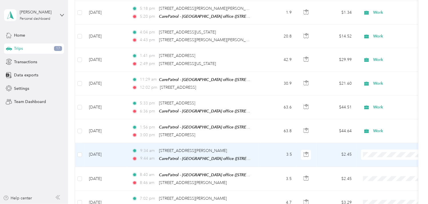
click at [106, 147] on td "[DATE]" at bounding box center [105, 155] width 43 height 24
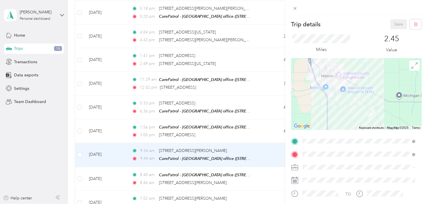
click at [309, 99] on ol "Work Personal Other Charity Medical Moving Commute" at bounding box center [359, 127] width 117 height 70
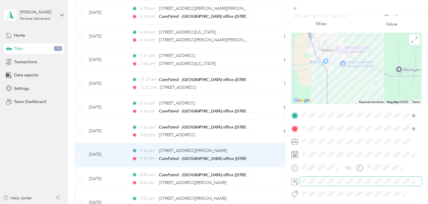
scroll to position [63, 0]
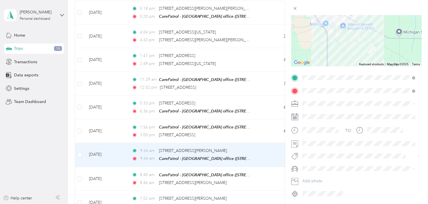
click at [320, 101] on span at bounding box center [360, 103] width 121 height 9
click at [312, 113] on div "Work" at bounding box center [359, 114] width 109 height 6
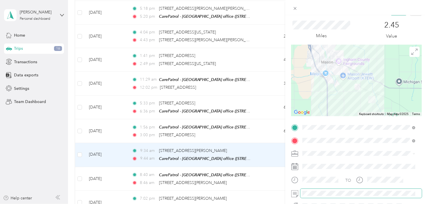
scroll to position [0, 0]
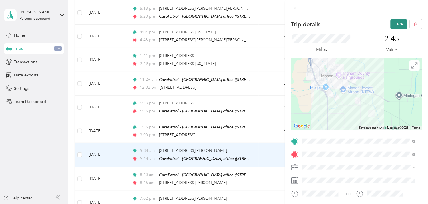
click at [397, 22] on button "Save" at bounding box center [398, 24] width 17 height 10
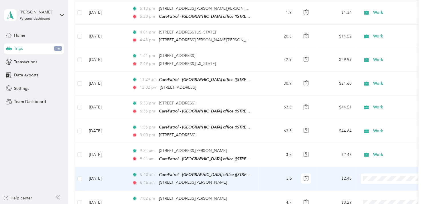
click at [105, 169] on td "[DATE]" at bounding box center [105, 179] width 43 height 24
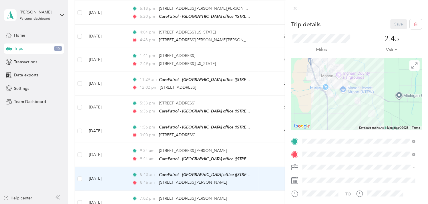
click at [310, 96] on div "Work" at bounding box center [359, 94] width 109 height 6
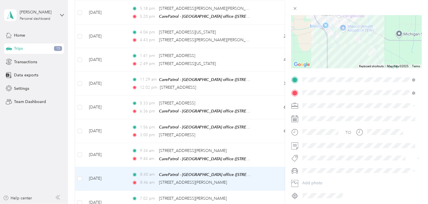
scroll to position [63, 0]
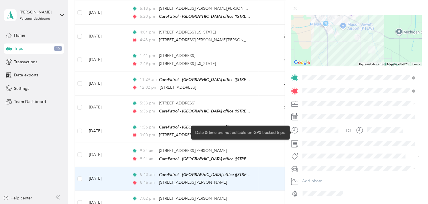
click at [305, 138] on div at bounding box center [315, 132] width 49 height 14
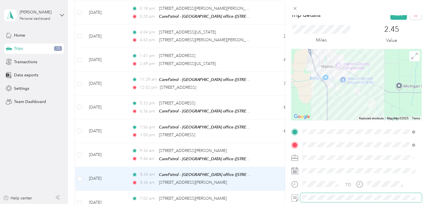
scroll to position [0, 0]
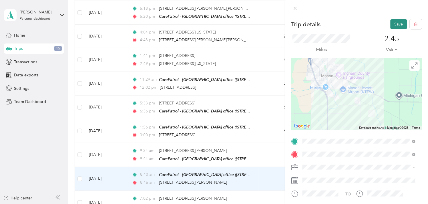
click at [399, 27] on button "Save" at bounding box center [398, 24] width 17 height 10
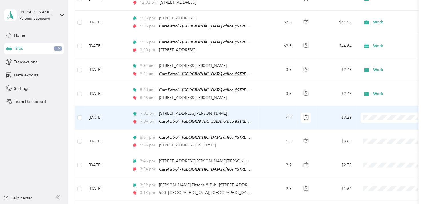
scroll to position [1396, 0]
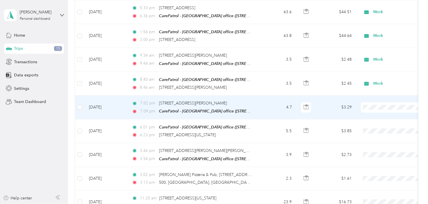
click at [103, 97] on td "[DATE]" at bounding box center [105, 107] width 43 height 24
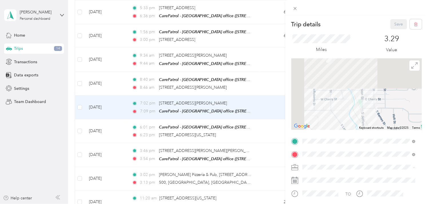
drag, startPoint x: 317, startPoint y: 70, endPoint x: 335, endPoint y: 121, distance: 53.8
click at [335, 121] on div at bounding box center [356, 93] width 131 height 71
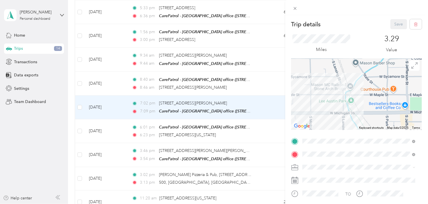
drag, startPoint x: 327, startPoint y: 82, endPoint x: 329, endPoint y: 117, distance: 34.9
click at [329, 117] on div at bounding box center [356, 93] width 131 height 71
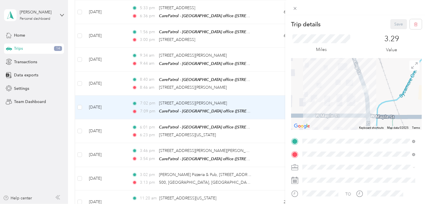
drag, startPoint x: 357, startPoint y: 78, endPoint x: 353, endPoint y: 111, distance: 32.5
click at [353, 111] on div at bounding box center [356, 93] width 131 height 71
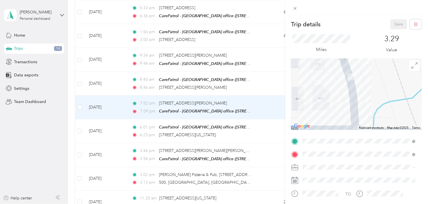
drag, startPoint x: 369, startPoint y: 93, endPoint x: 343, endPoint y: 99, distance: 26.7
click at [343, 99] on div at bounding box center [356, 93] width 131 height 71
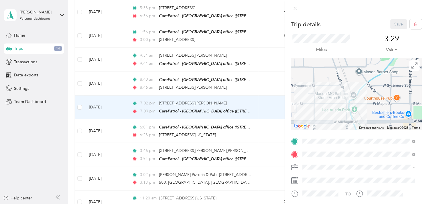
click at [80, 96] on div "Trip details Save This trip cannot be edited because it is either under review,…" at bounding box center [214, 102] width 428 height 204
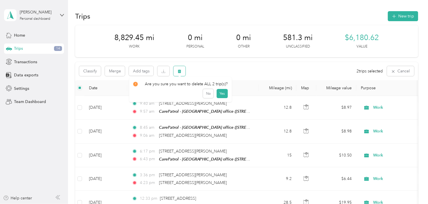
click at [179, 69] on span "button" at bounding box center [179, 71] width 4 height 5
click at [218, 91] on button "Yes" at bounding box center [221, 94] width 11 height 9
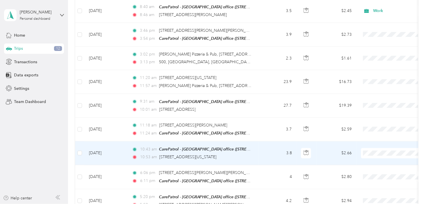
scroll to position [1460, 0]
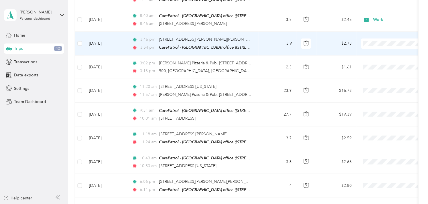
click at [102, 33] on td "[DATE]" at bounding box center [105, 44] width 43 height 24
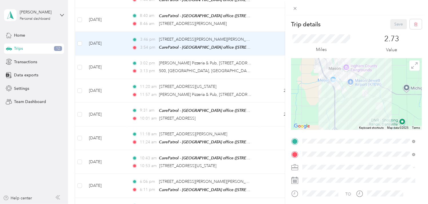
click at [307, 97] on li "Work" at bounding box center [359, 94] width 117 height 10
click at [392, 23] on button "Save" at bounding box center [398, 24] width 17 height 10
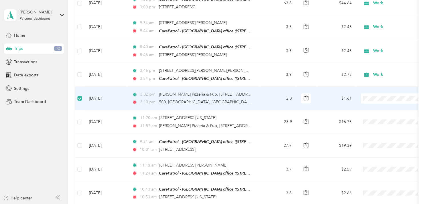
scroll to position [1428, 0]
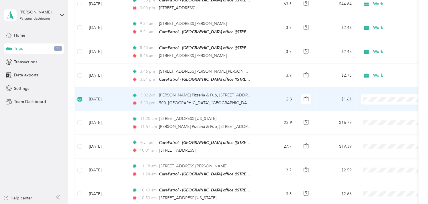
click at [112, 90] on td "[DATE]" at bounding box center [105, 98] width 43 height 23
click at [107, 90] on td "[DATE]" at bounding box center [105, 98] width 43 height 23
click at [106, 90] on td "[DATE]" at bounding box center [105, 98] width 43 height 23
click at [82, 89] on td at bounding box center [79, 98] width 9 height 23
click at [82, 92] on td at bounding box center [79, 98] width 9 height 23
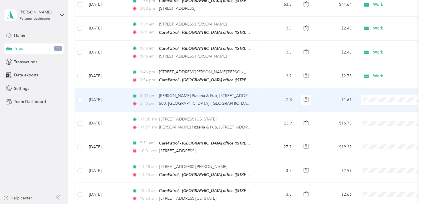
scroll to position [1428, 0]
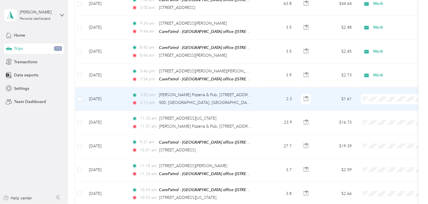
click at [96, 87] on td "[DATE]" at bounding box center [105, 98] width 43 height 23
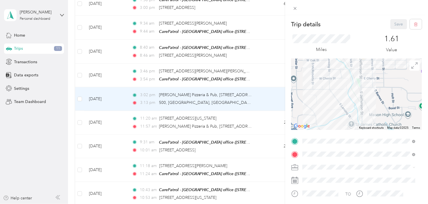
drag, startPoint x: 340, startPoint y: 69, endPoint x: 342, endPoint y: 125, distance: 55.2
click at [342, 125] on div at bounding box center [356, 93] width 131 height 71
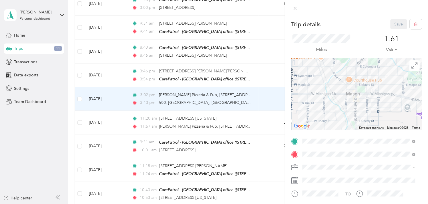
drag, startPoint x: 344, startPoint y: 89, endPoint x: 339, endPoint y: 133, distance: 44.0
click at [339, 133] on div "Trip details Save This trip cannot be edited because it is either under review,…" at bounding box center [356, 140] width 131 height 242
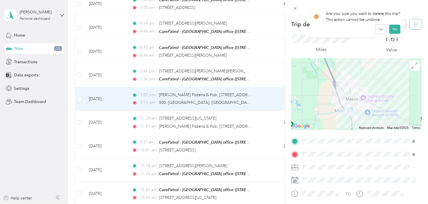
click at [415, 22] on button "button" at bounding box center [416, 24] width 12 height 10
click at [394, 30] on button "Yes" at bounding box center [394, 31] width 11 height 9
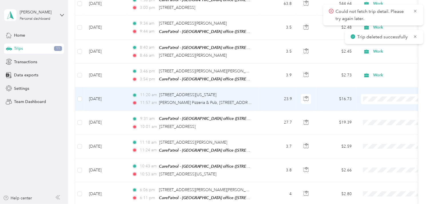
click at [106, 90] on td "[DATE]" at bounding box center [105, 98] width 43 height 23
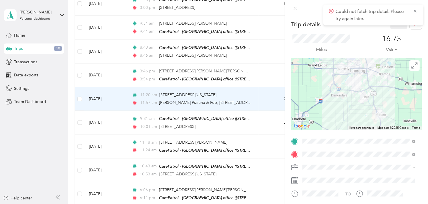
click at [311, 97] on li "Work" at bounding box center [359, 97] width 117 height 10
click at [414, 11] on icon at bounding box center [415, 11] width 5 height 5
click at [395, 22] on button "Save" at bounding box center [398, 24] width 17 height 10
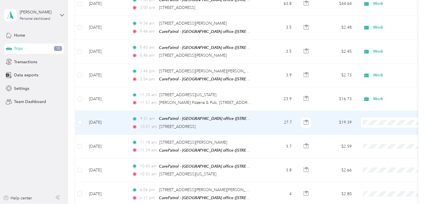
click at [105, 113] on td "[DATE]" at bounding box center [105, 123] width 43 height 24
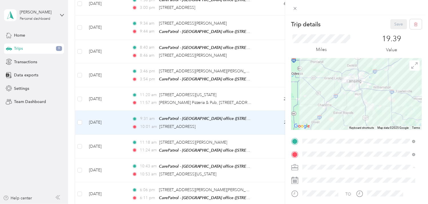
click at [309, 98] on li "Work" at bounding box center [359, 97] width 117 height 10
click at [395, 25] on button "Save" at bounding box center [398, 24] width 17 height 10
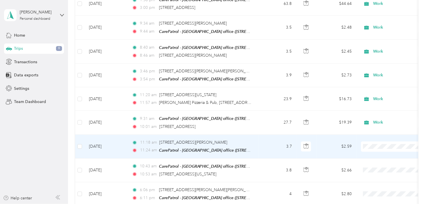
click at [92, 139] on td "[DATE]" at bounding box center [105, 147] width 43 height 24
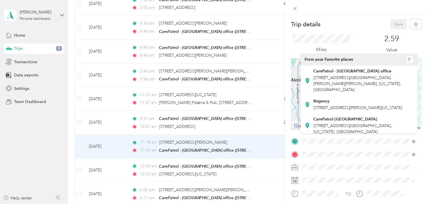
click at [319, 143] on div "Trip details Save This trip cannot be edited because it is either under review,…" at bounding box center [356, 140] width 131 height 242
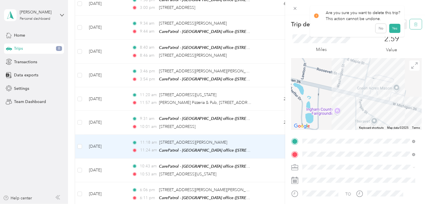
click at [413, 25] on button "button" at bounding box center [416, 24] width 12 height 10
click at [395, 32] on button "Yes" at bounding box center [394, 31] width 11 height 9
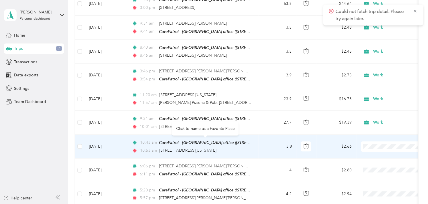
click at [193, 147] on div "[STREET_ADDRESS][US_STATE]" at bounding box center [187, 150] width 57 height 6
click at [110, 137] on td "[DATE]" at bounding box center [105, 147] width 43 height 24
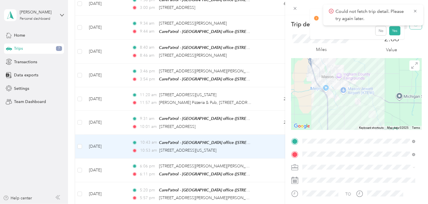
click at [412, 27] on button "button" at bounding box center [416, 24] width 12 height 10
click at [395, 32] on button "Yes" at bounding box center [394, 31] width 11 height 9
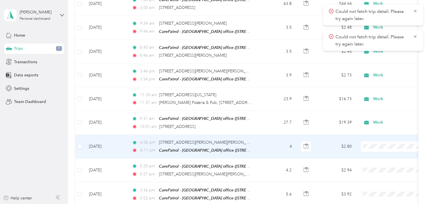
click at [111, 135] on td "[DATE]" at bounding box center [105, 147] width 43 height 24
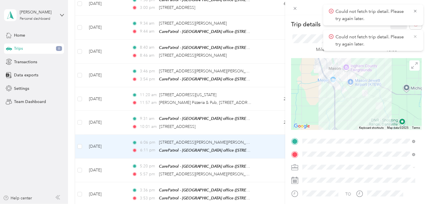
click at [413, 35] on icon at bounding box center [415, 36] width 5 height 5
click at [415, 12] on icon at bounding box center [415, 11] width 5 height 5
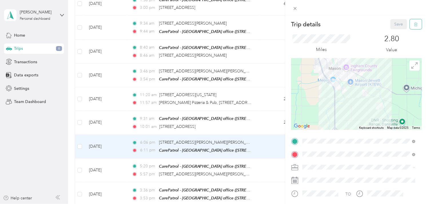
click at [415, 24] on icon "button" at bounding box center [415, 24] width 0 height 1
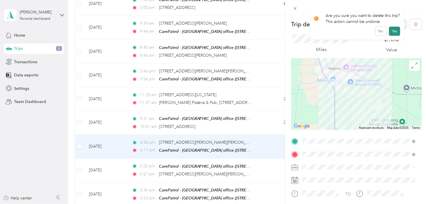
click at [389, 33] on button "Yes" at bounding box center [394, 31] width 11 height 9
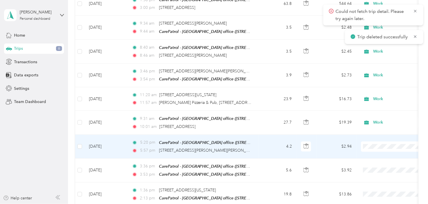
click at [107, 137] on td "[DATE]" at bounding box center [105, 147] width 43 height 24
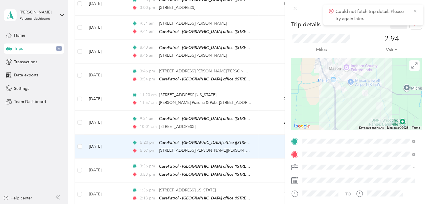
click at [414, 11] on icon at bounding box center [415, 11] width 5 height 5
click at [414, 22] on icon "button" at bounding box center [416, 24] width 4 height 4
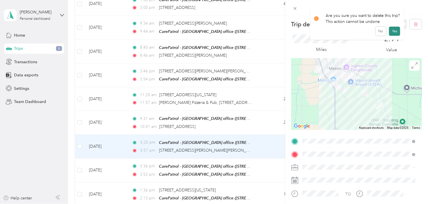
click at [392, 35] on button "Yes" at bounding box center [394, 31] width 11 height 9
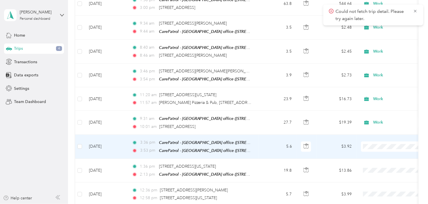
click at [98, 136] on td "[DATE]" at bounding box center [105, 147] width 43 height 24
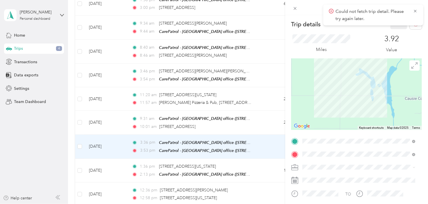
drag, startPoint x: 347, startPoint y: 112, endPoint x: 342, endPoint y: 49, distance: 63.3
click at [342, 49] on div "Trip details Save This trip cannot be edited because it is either under review,…" at bounding box center [356, 140] width 131 height 242
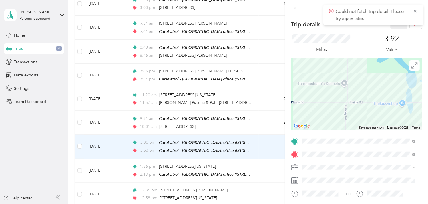
drag, startPoint x: 322, startPoint y: 89, endPoint x: 334, endPoint y: 94, distance: 12.7
click at [334, 94] on div at bounding box center [356, 93] width 131 height 71
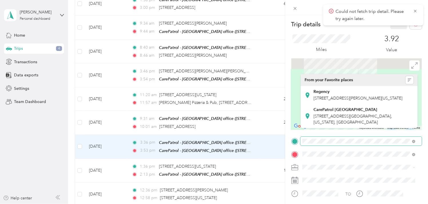
click at [341, 141] on div "Trip details Save This trip cannot be edited because it is either under review,…" at bounding box center [356, 140] width 131 height 242
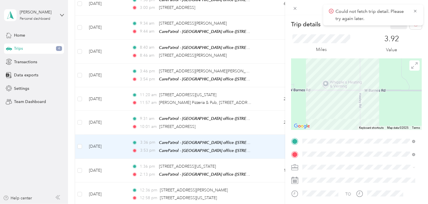
drag, startPoint x: 341, startPoint y: 82, endPoint x: 343, endPoint y: 135, distance: 52.6
click at [343, 135] on div "Trip details Save This trip cannot be edited because it is either under review,…" at bounding box center [356, 140] width 131 height 242
drag, startPoint x: 339, startPoint y: 74, endPoint x: 342, endPoint y: 123, distance: 49.3
click at [342, 123] on div at bounding box center [356, 93] width 131 height 71
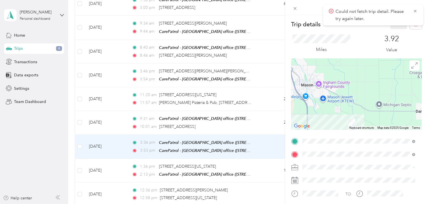
drag, startPoint x: 346, startPoint y: 86, endPoint x: 344, endPoint y: 131, distance: 44.9
click at [344, 131] on div "Trip details Save This trip cannot be edited because it is either under review,…" at bounding box center [356, 140] width 131 height 242
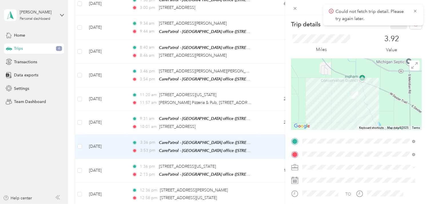
drag, startPoint x: 346, startPoint y: 123, endPoint x: 324, endPoint y: 79, distance: 48.9
click at [324, 79] on div at bounding box center [356, 93] width 131 height 71
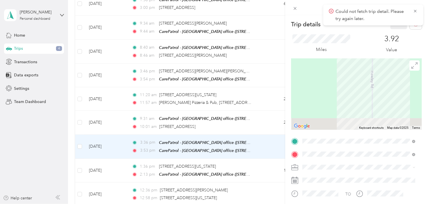
drag, startPoint x: 347, startPoint y: 101, endPoint x: 311, endPoint y: -9, distance: 115.9
click at [311, 0] on html "Could not fetch trip detail. Please try again later. [PERSON_NAME] Personal das…" at bounding box center [212, 102] width 425 height 204
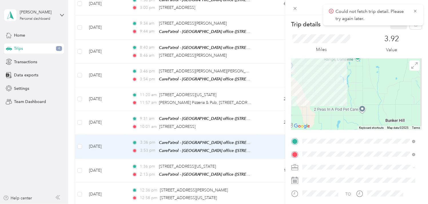
drag, startPoint x: 337, startPoint y: 119, endPoint x: 324, endPoint y: 70, distance: 50.7
click at [324, 70] on div at bounding box center [356, 93] width 131 height 71
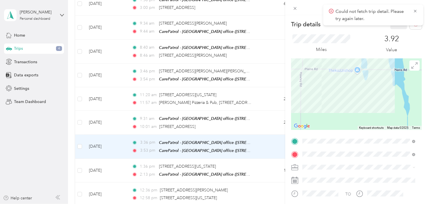
drag, startPoint x: 354, startPoint y: 73, endPoint x: 336, endPoint y: 115, distance: 45.7
click at [336, 115] on div at bounding box center [356, 93] width 131 height 71
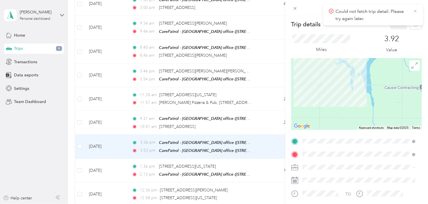
click at [413, 13] on icon at bounding box center [415, 11] width 5 height 5
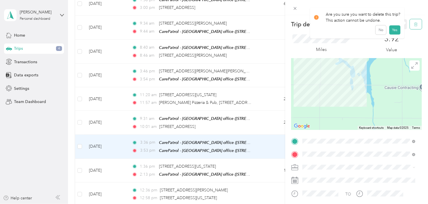
click at [416, 24] on icon "button" at bounding box center [416, 24] width 0 height 1
click at [392, 31] on button "Yes" at bounding box center [394, 31] width 11 height 9
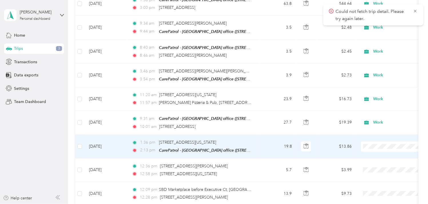
click at [110, 136] on td "[DATE]" at bounding box center [105, 147] width 43 height 24
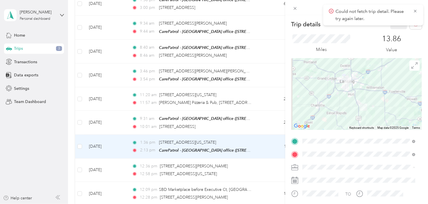
click at [312, 95] on span "Work" at bounding box center [310, 97] width 10 height 5
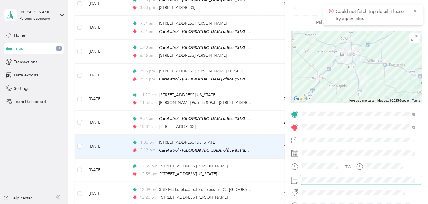
scroll to position [26, 0]
click at [416, 9] on icon at bounding box center [415, 11] width 5 height 5
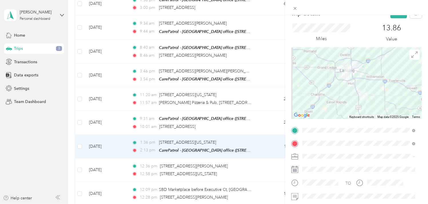
scroll to position [0, 0]
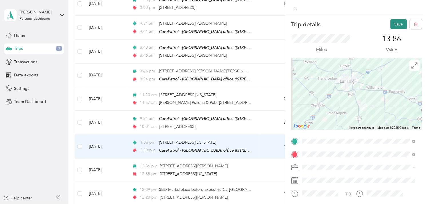
click at [393, 24] on button "Save" at bounding box center [398, 24] width 17 height 10
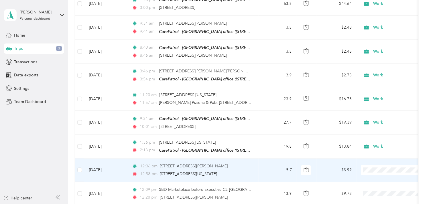
click at [99, 158] on td "[DATE]" at bounding box center [105, 169] width 43 height 23
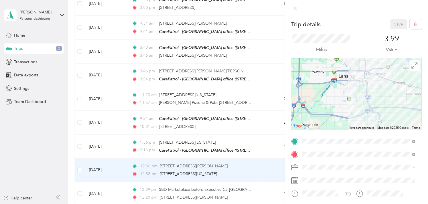
click at [314, 96] on div "Work" at bounding box center [359, 97] width 109 height 6
click at [394, 25] on button "Save" at bounding box center [398, 24] width 17 height 10
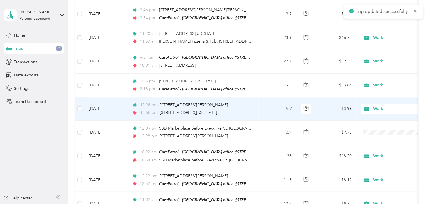
scroll to position [1492, 0]
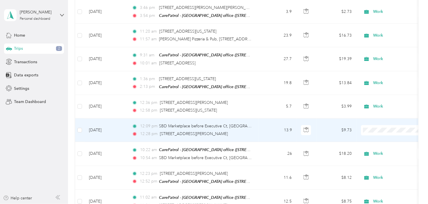
click at [104, 119] on td "[DATE]" at bounding box center [105, 129] width 43 height 23
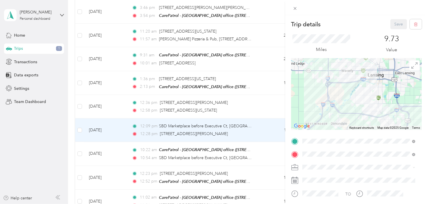
click at [312, 163] on span at bounding box center [360, 167] width 121 height 9
click at [312, 96] on span "Work" at bounding box center [310, 97] width 10 height 5
click at [396, 21] on button "Save" at bounding box center [398, 24] width 17 height 10
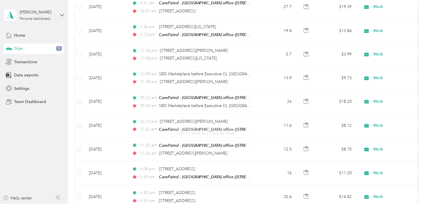
scroll to position [1650, 0]
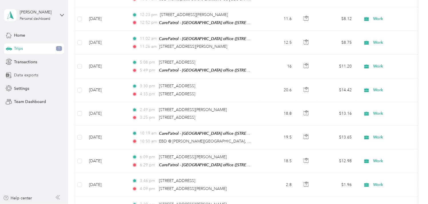
click at [32, 78] on div "Data exports" at bounding box center [34, 75] width 60 height 10
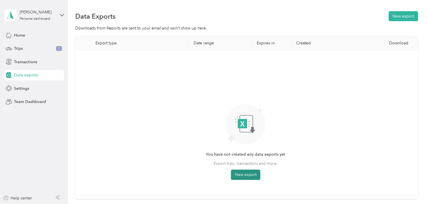
click at [245, 175] on button "New export" at bounding box center [245, 174] width 29 height 10
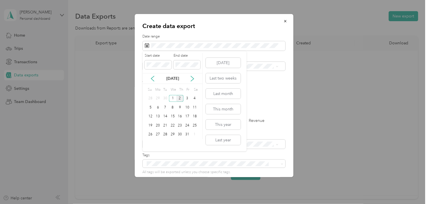
click at [153, 75] on div "[DATE]" at bounding box center [173, 78] width 60 height 11
click at [154, 81] on icon at bounding box center [152, 78] width 3 height 5
click at [157, 98] on div "1" at bounding box center [157, 98] width 7 height 7
click at [165, 132] on div "30" at bounding box center [164, 134] width 7 height 7
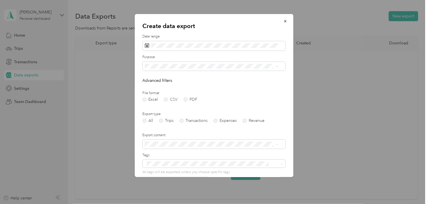
click at [151, 84] on span "Work" at bounding box center [152, 86] width 10 height 5
click at [160, 122] on label "Trips" at bounding box center [166, 121] width 15 height 4
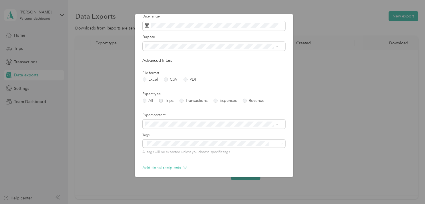
scroll to position [44, 0]
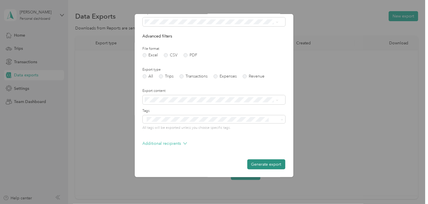
click at [269, 164] on button "Generate export" at bounding box center [266, 164] width 38 height 10
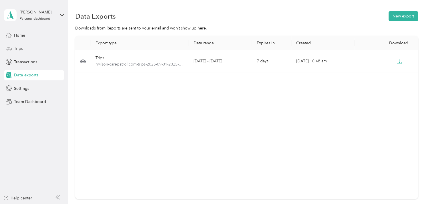
click at [13, 47] on div "Trips" at bounding box center [34, 48] width 60 height 10
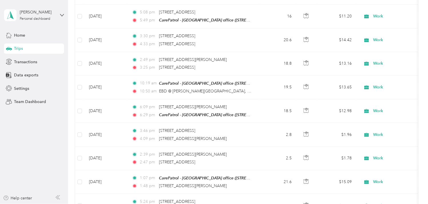
scroll to position [1666, 0]
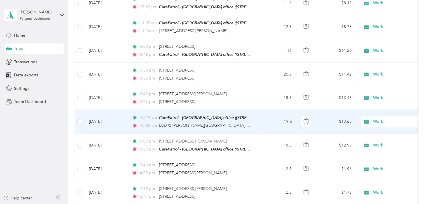
click at [110, 110] on td "[DATE]" at bounding box center [105, 122] width 43 height 24
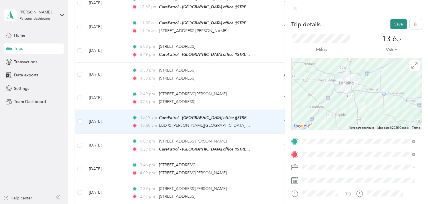
click at [395, 23] on button "Save" at bounding box center [398, 24] width 17 height 10
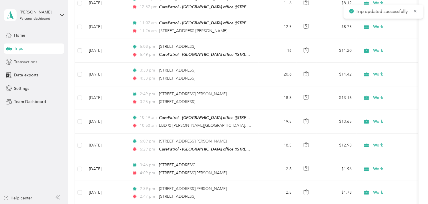
click at [25, 62] on span "Transactions" at bounding box center [25, 62] width 23 height 6
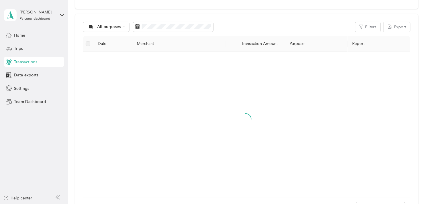
scroll to position [124, 0]
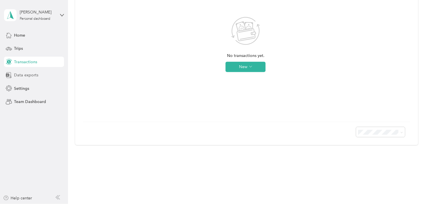
click at [31, 74] on span "Data exports" at bounding box center [26, 75] width 24 height 6
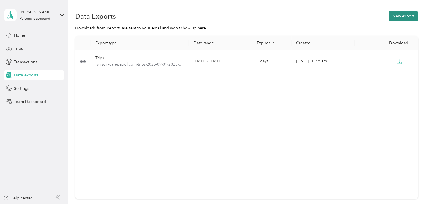
click at [398, 16] on button "New export" at bounding box center [403, 16] width 29 height 10
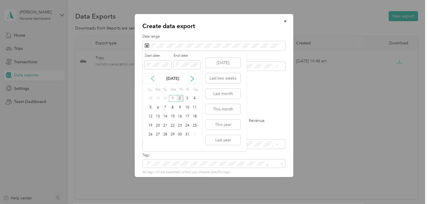
click at [152, 76] on icon at bounding box center [153, 79] width 6 height 6
click at [157, 96] on div "1" at bounding box center [157, 98] width 7 height 7
click at [163, 133] on div "30" at bounding box center [164, 134] width 7 height 7
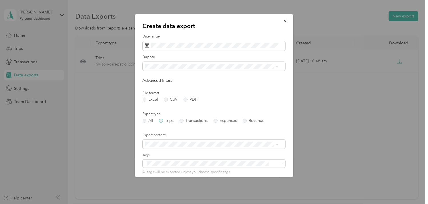
click at [162, 119] on label "Trips" at bounding box center [166, 121] width 15 height 4
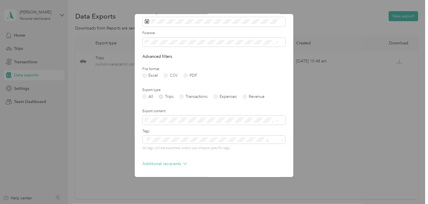
scroll to position [44, 0]
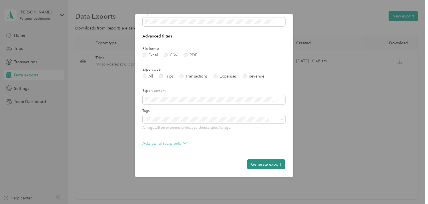
click at [259, 162] on button "Generate export" at bounding box center [266, 164] width 38 height 10
